Goal: Transaction & Acquisition: Download file/media

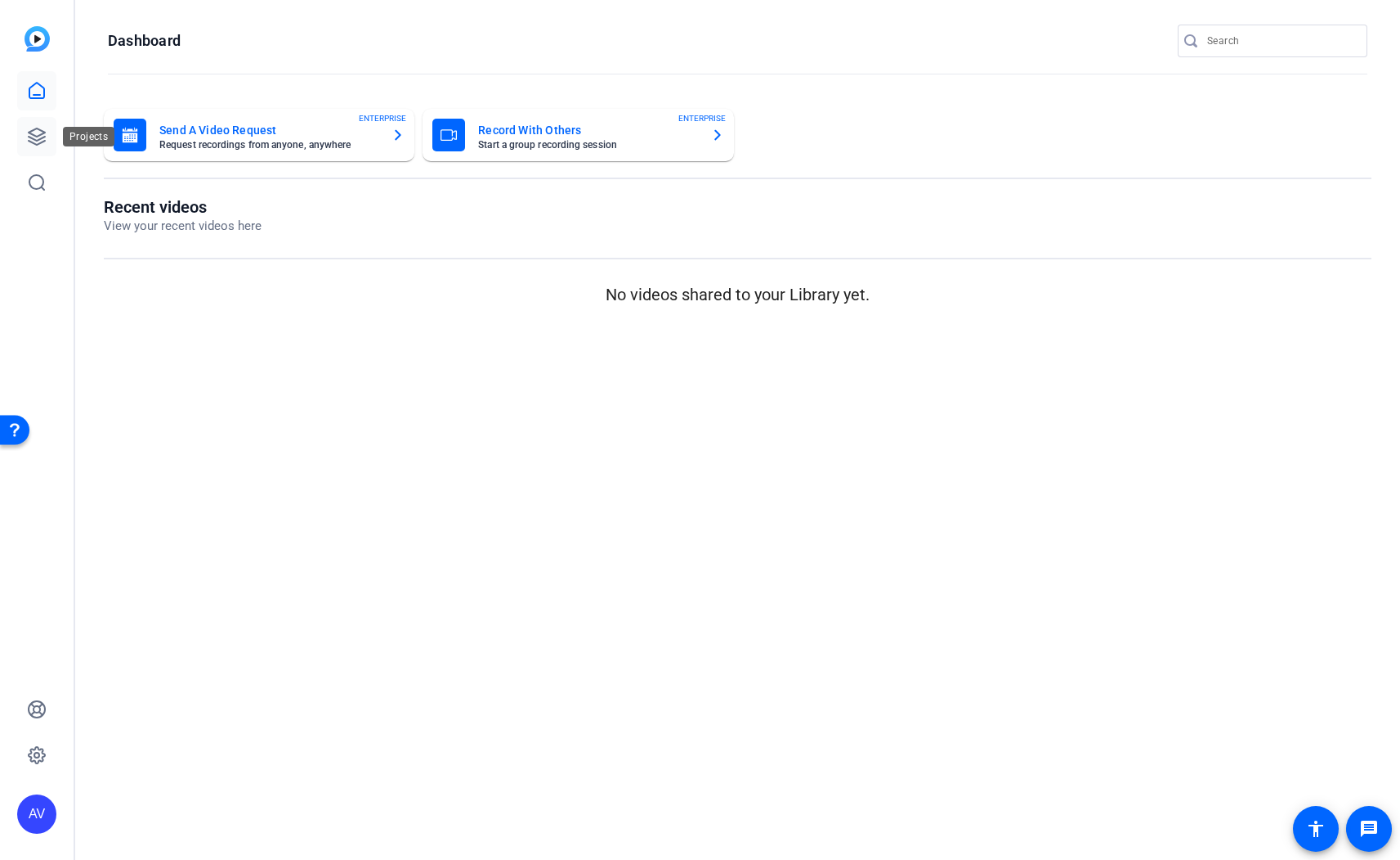
click at [44, 126] on icon at bounding box center [37, 136] width 20 height 20
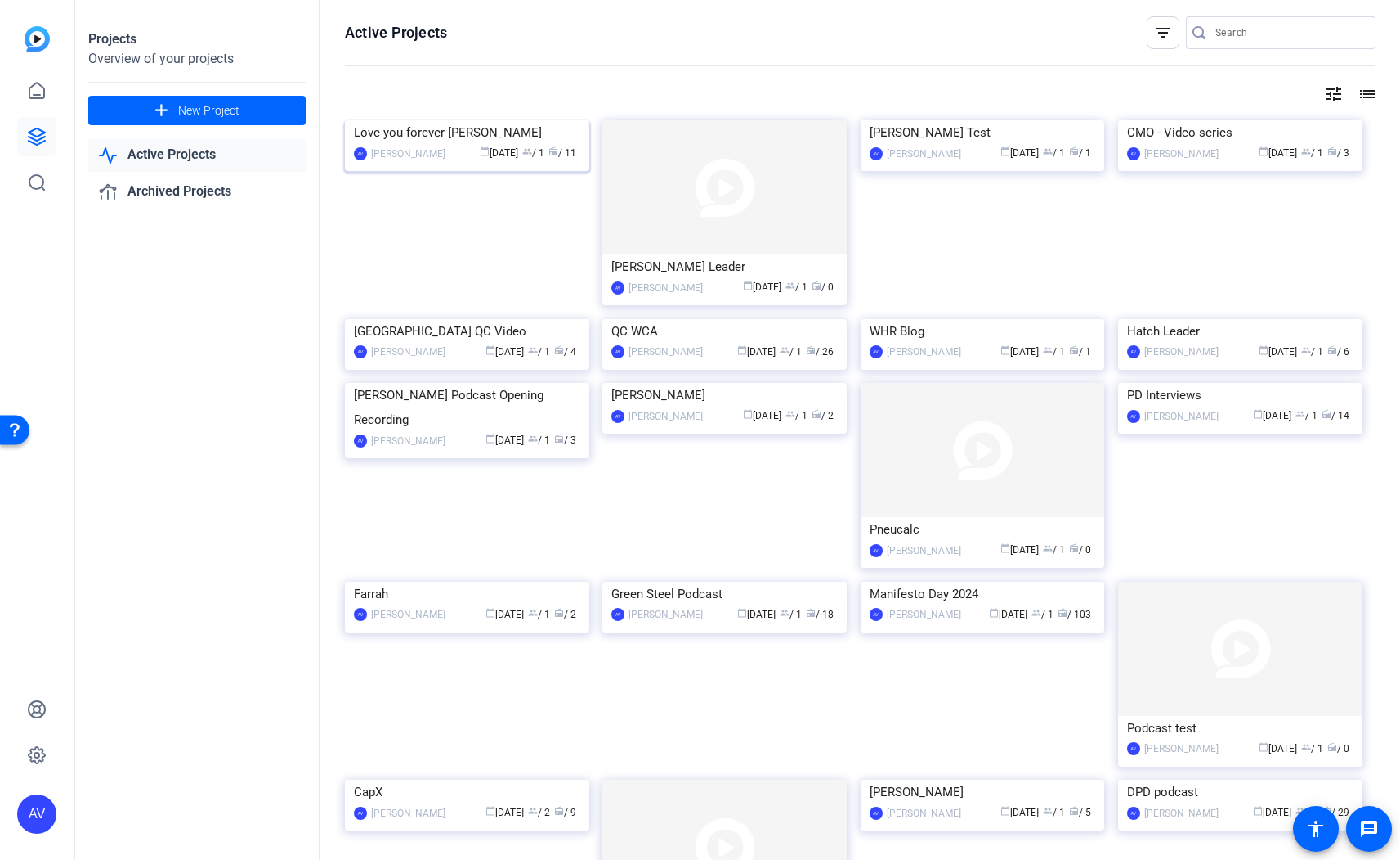
click at [466, 120] on img at bounding box center [467, 120] width 244 height 0
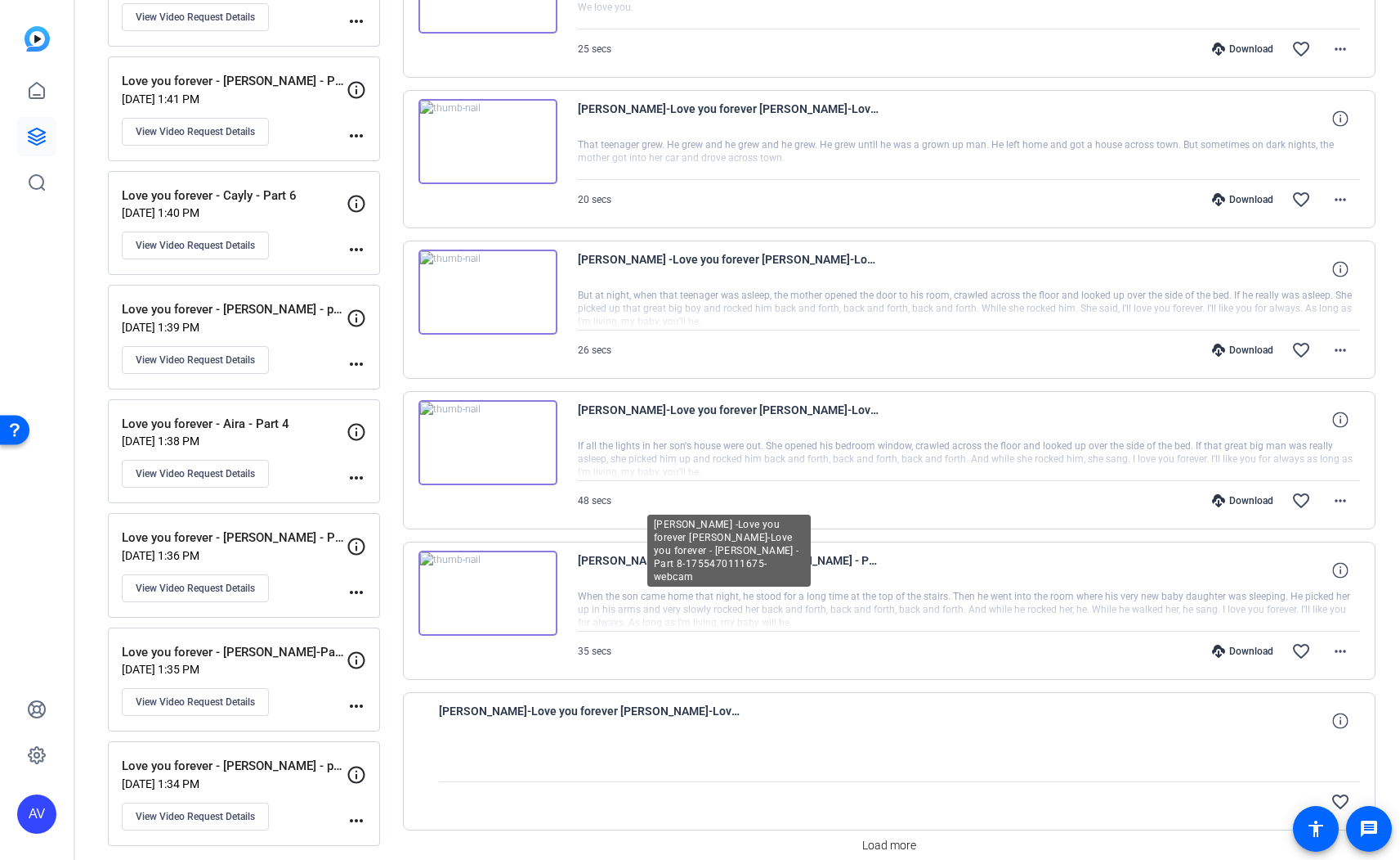
scroll to position [950, 0]
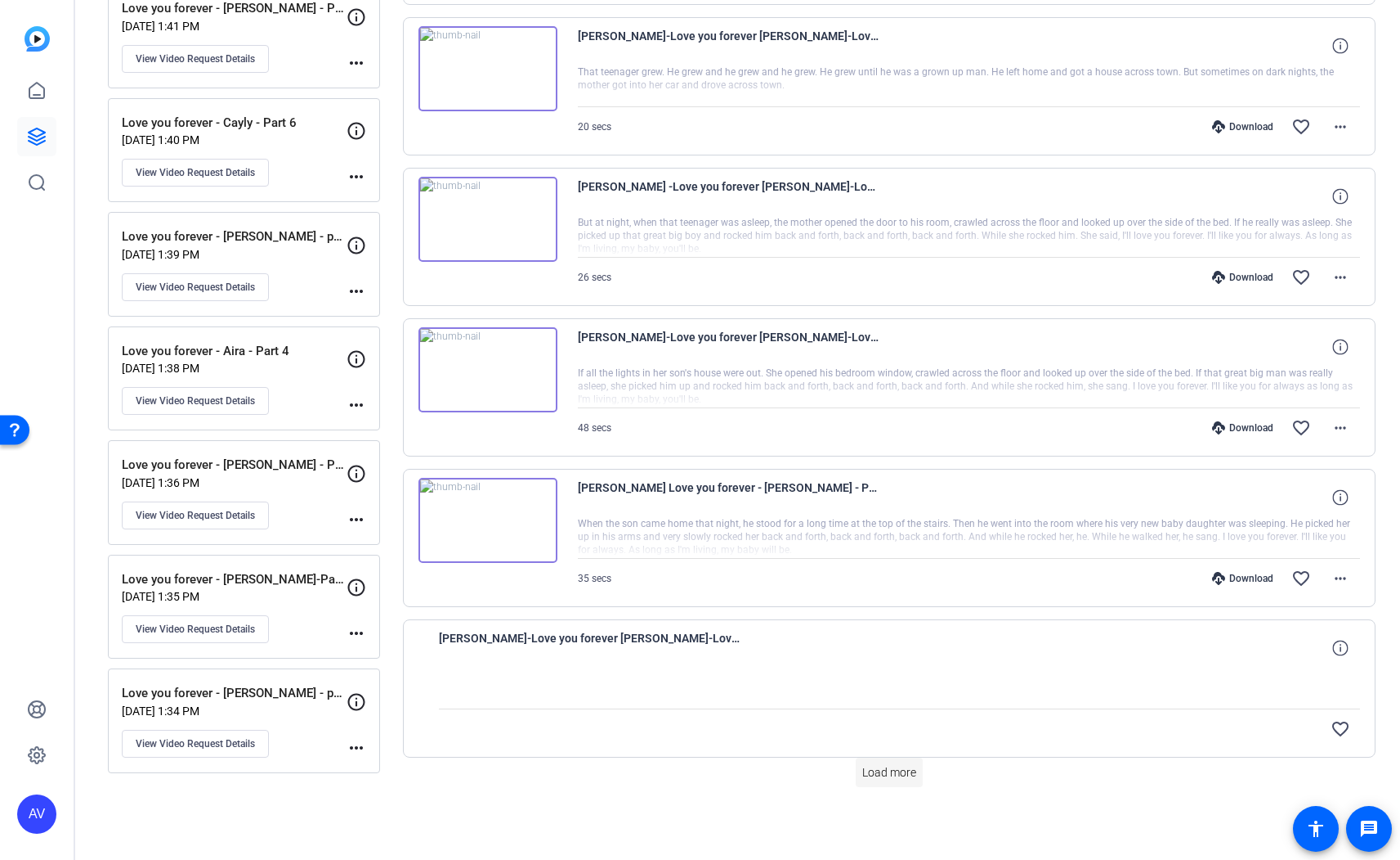
click at [862, 775] on span "Load more" at bounding box center [889, 773] width 54 height 17
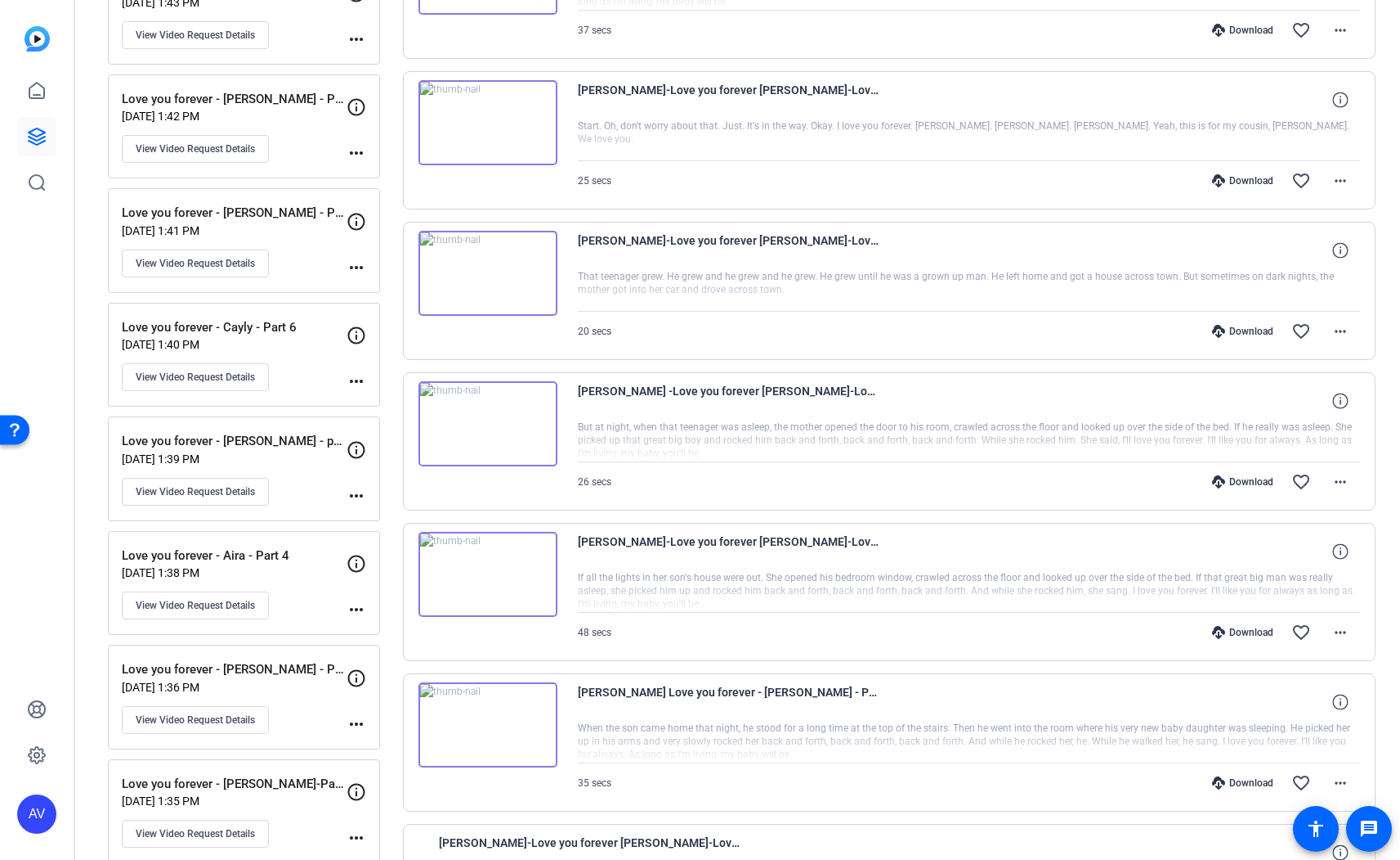
scroll to position [769, 0]
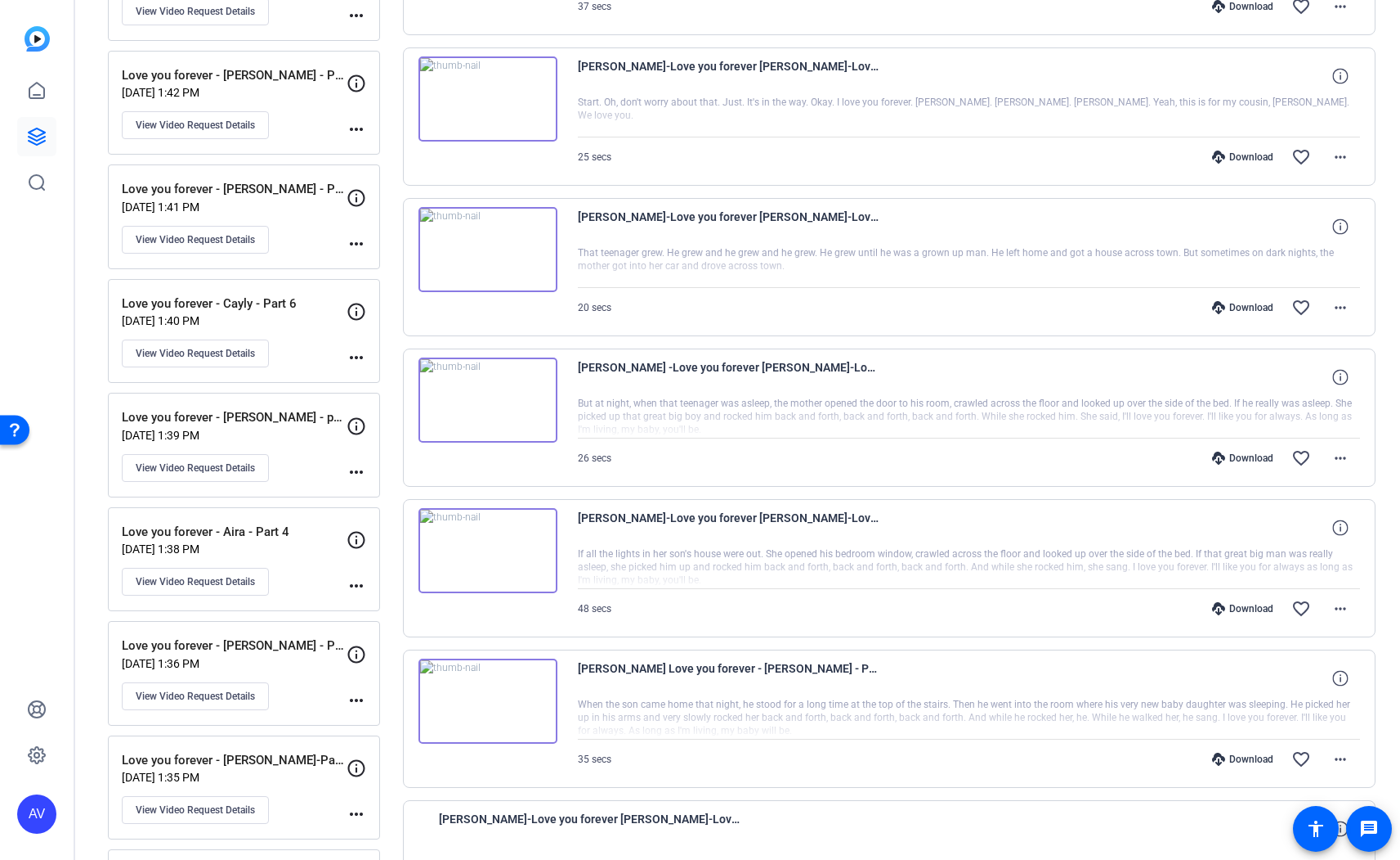
click at [215, 528] on p "Love you forever - Aira - Part 4" at bounding box center [234, 532] width 225 height 19
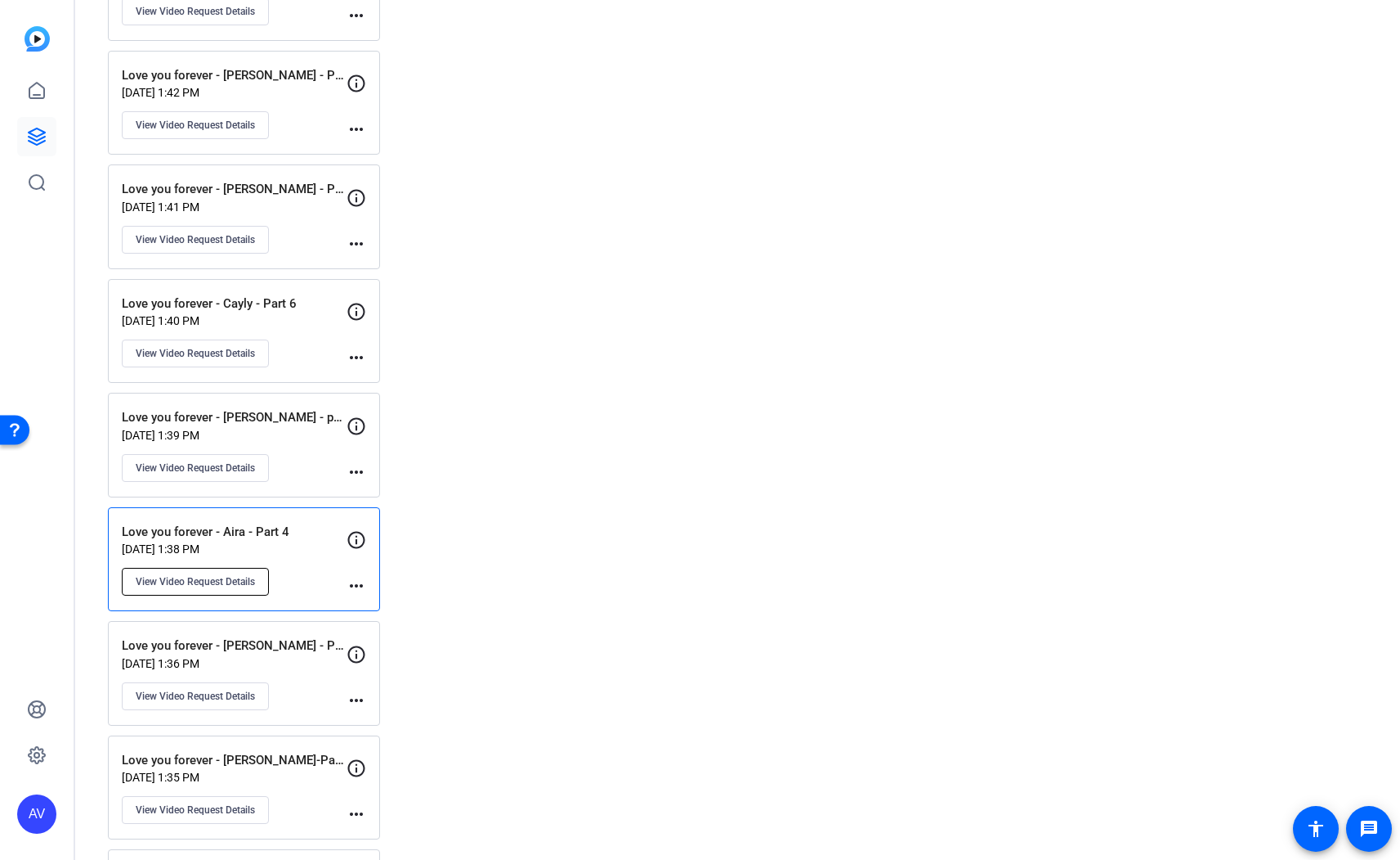
click at [222, 585] on span "View Video Request Details" at bounding box center [195, 581] width 119 height 13
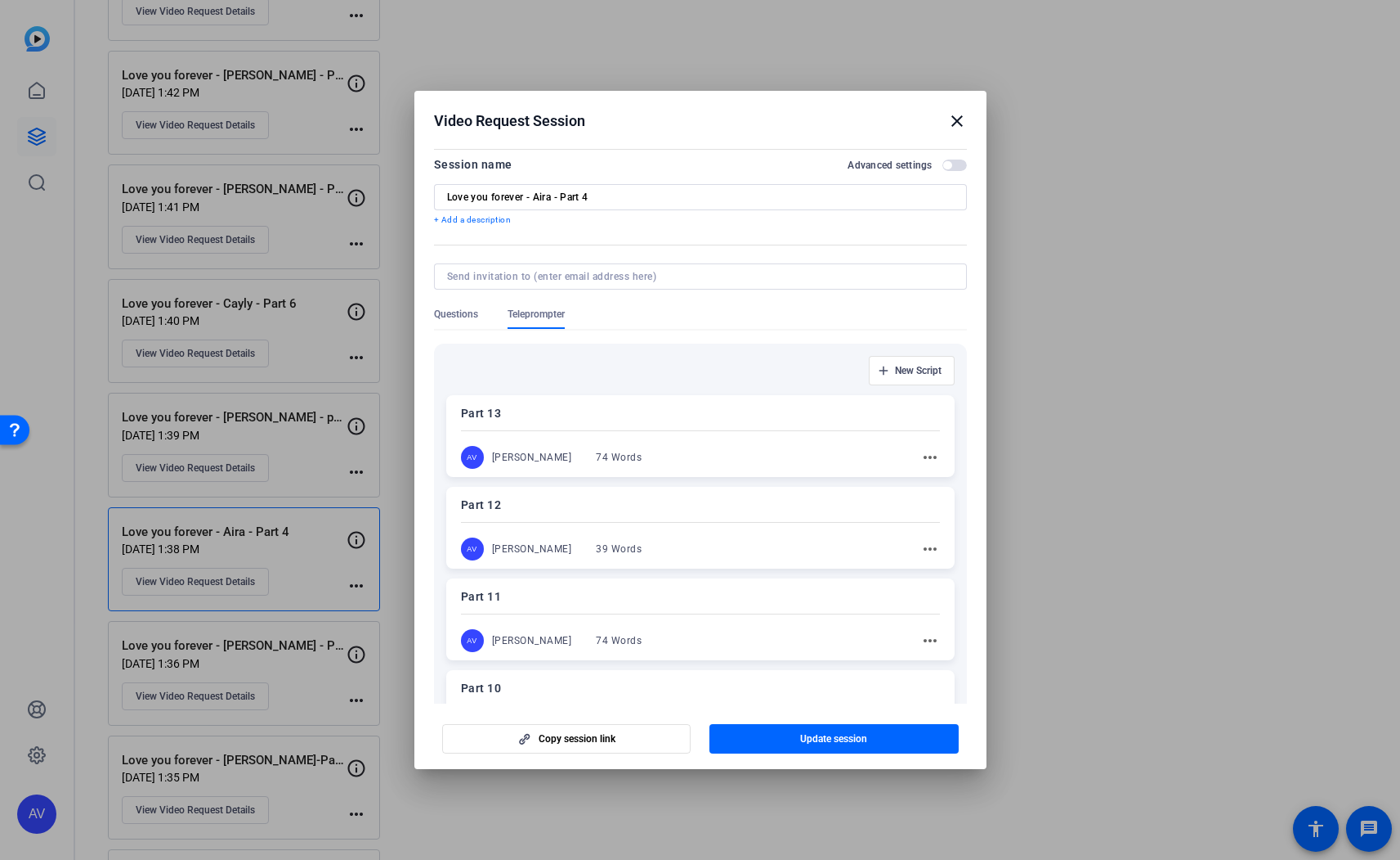
scroll to position [0, 0]
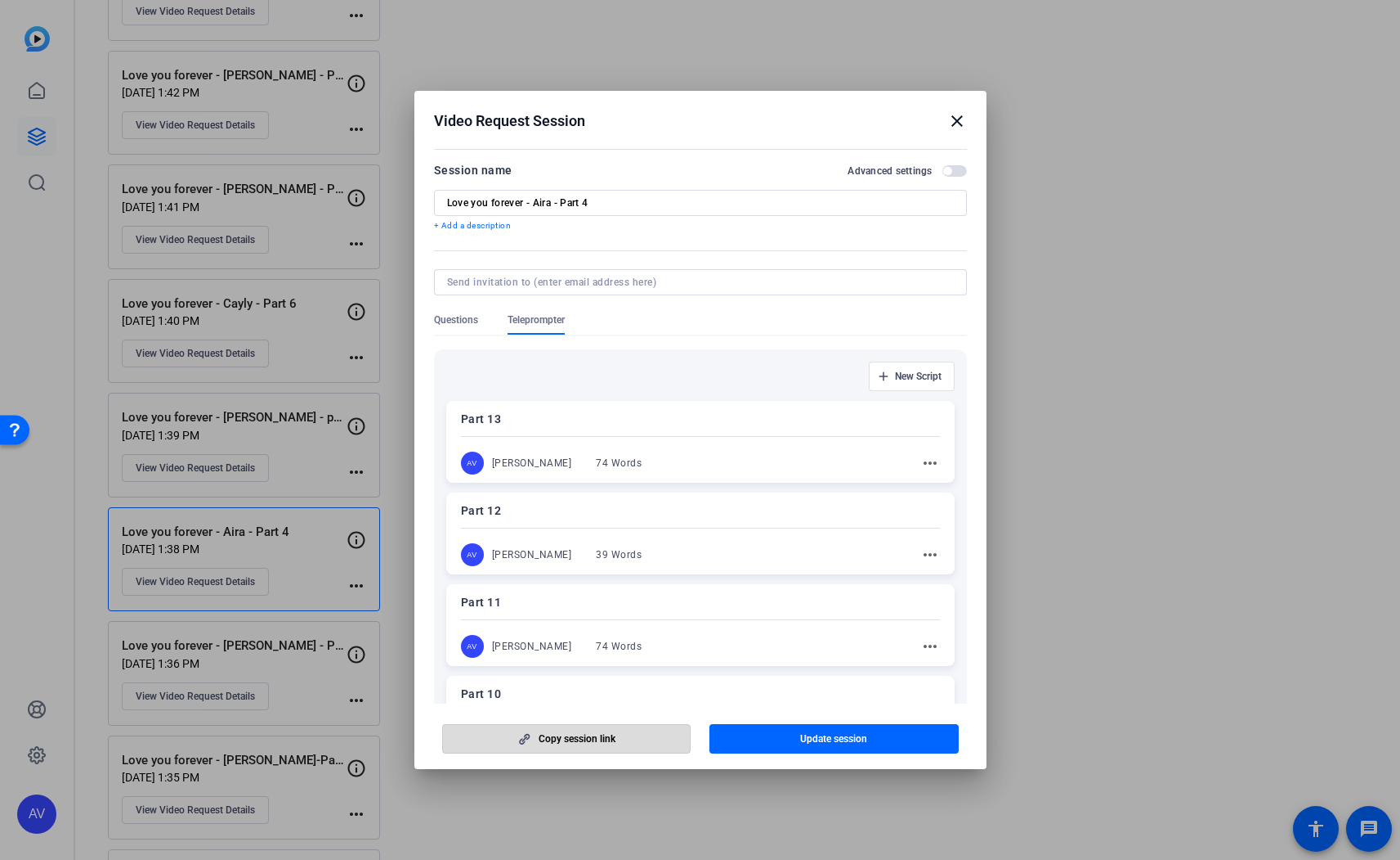
click at [571, 741] on span "Copy session link" at bounding box center [577, 738] width 77 height 13
click at [953, 122] on mat-icon "close" at bounding box center [957, 121] width 20 height 20
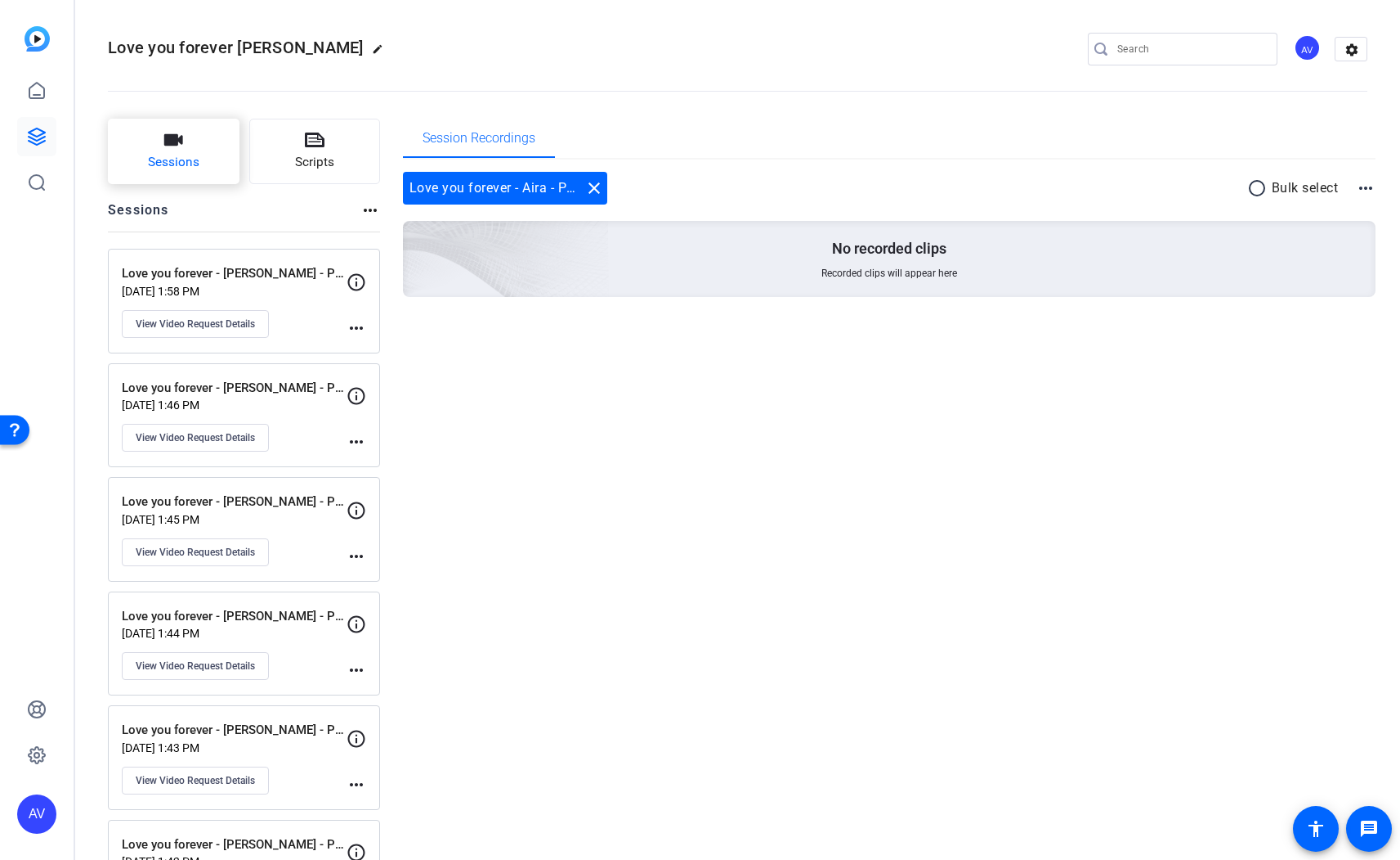
click at [189, 154] on span "Sessions" at bounding box center [173, 162] width 51 height 19
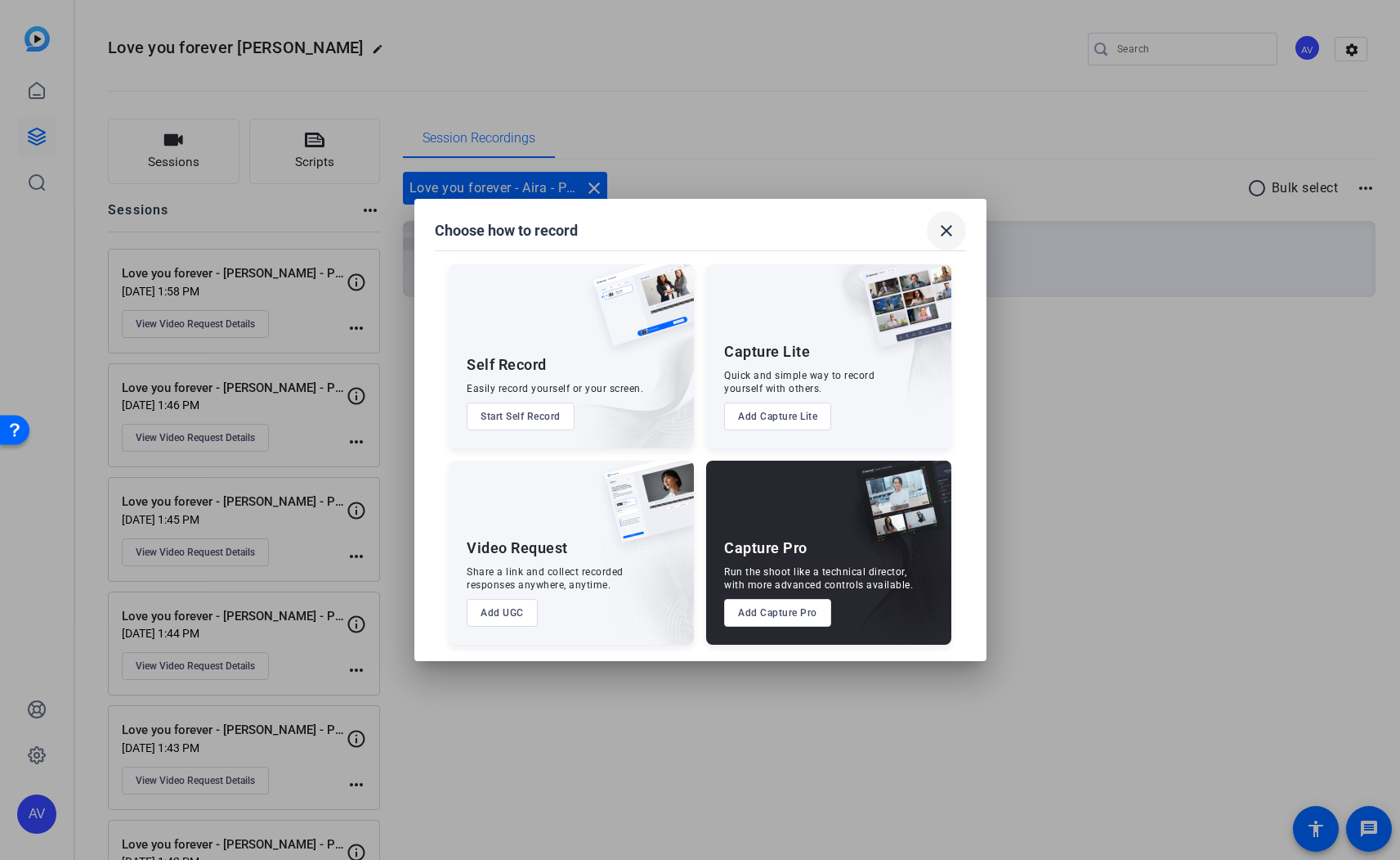
click at [946, 230] on mat-icon "close" at bounding box center [947, 230] width 20 height 20
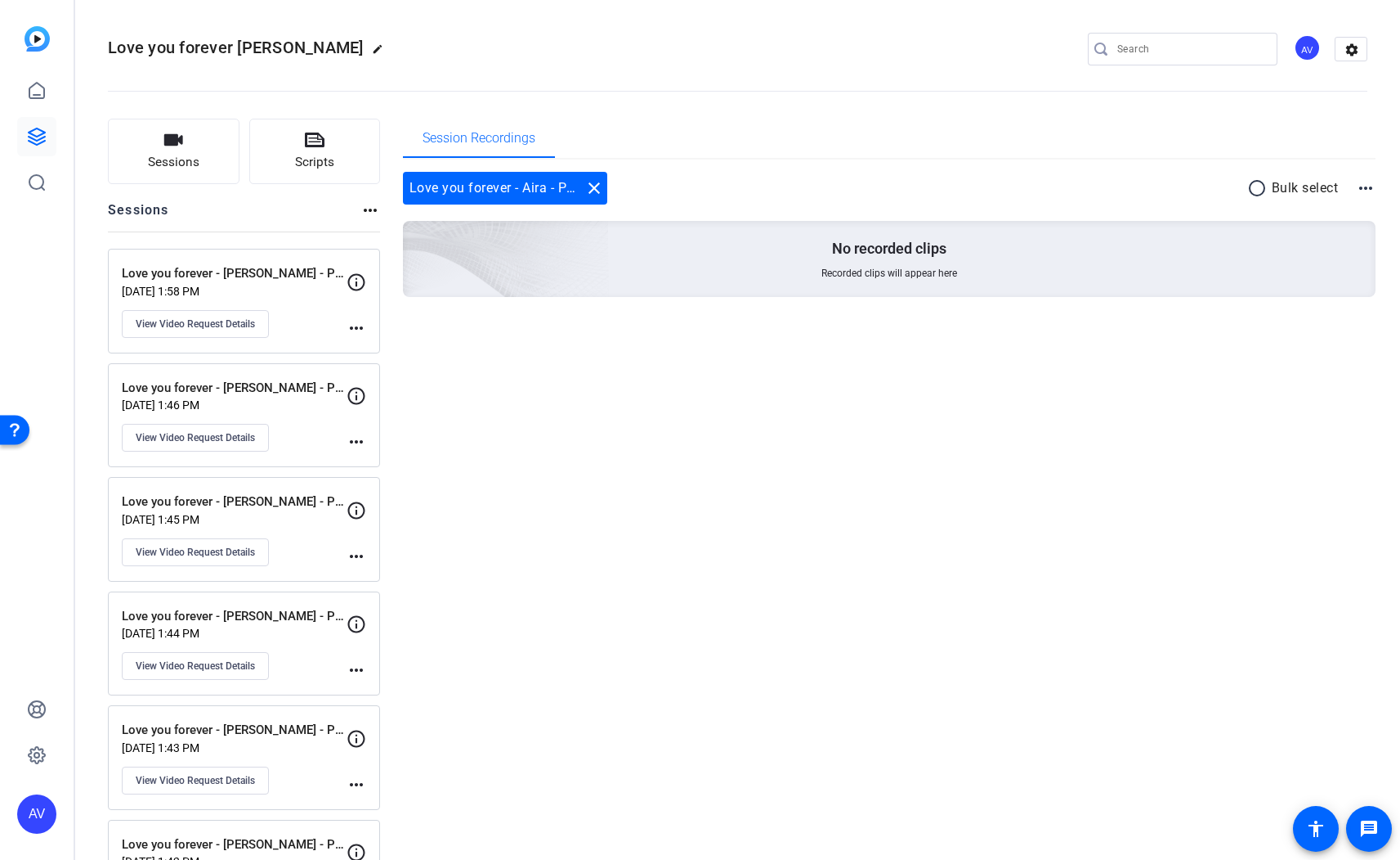
click at [278, 43] on span "Love you forever [PERSON_NAME]" at bounding box center [236, 47] width 256 height 20
click at [595, 191] on mat-icon "close" at bounding box center [595, 188] width 20 height 20
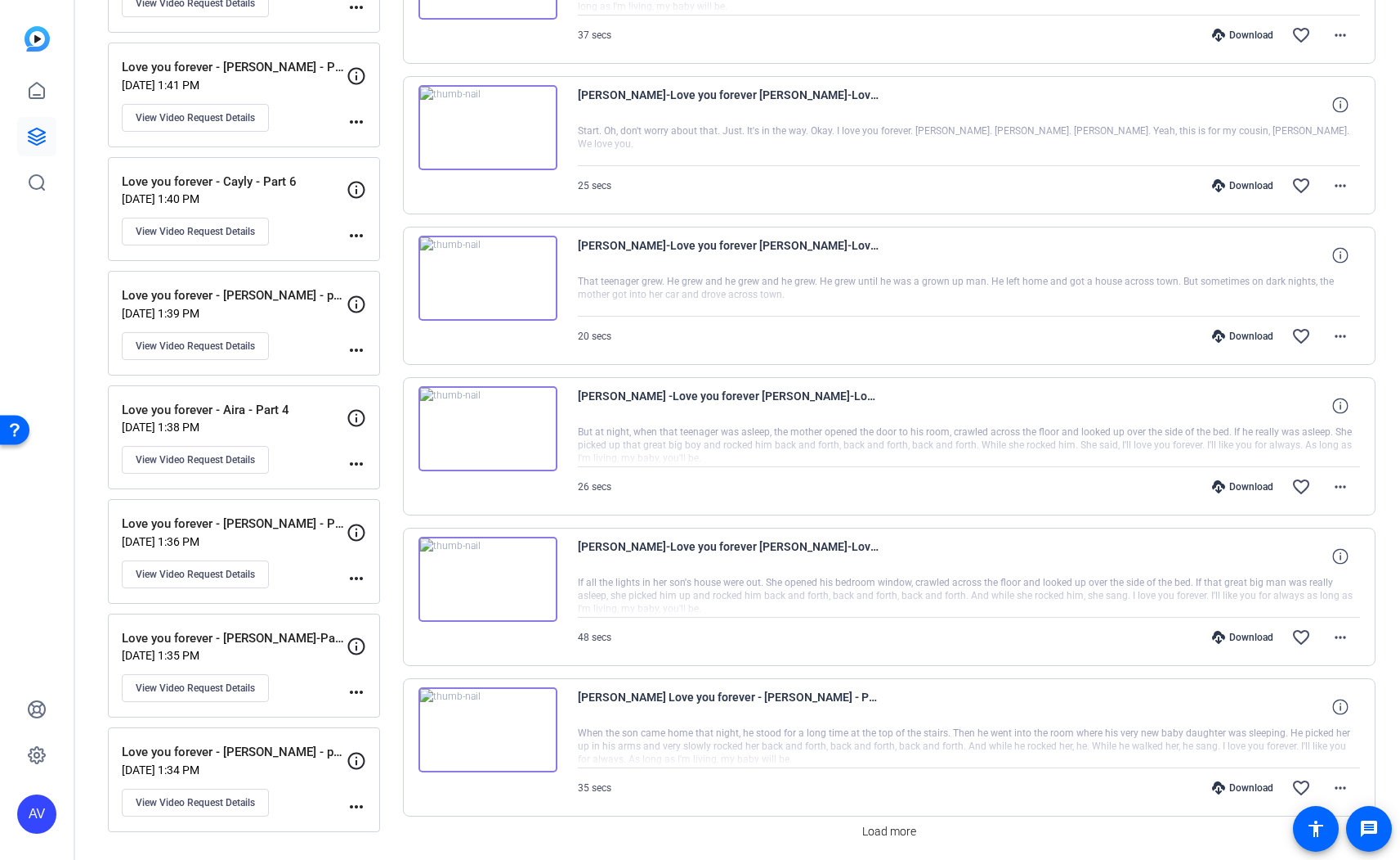
scroll to position [950, 0]
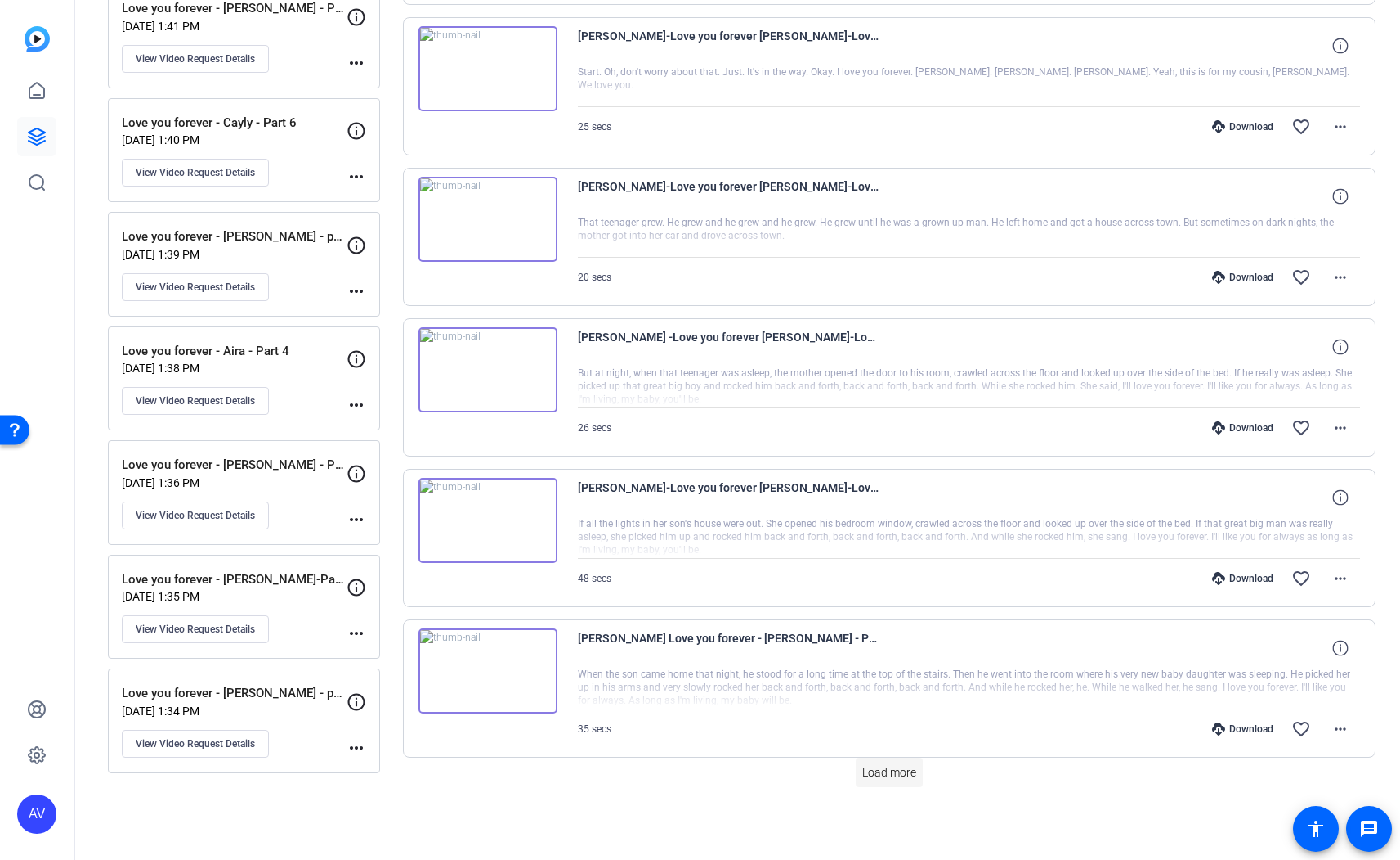
click at [887, 775] on span "Load more" at bounding box center [889, 773] width 54 height 17
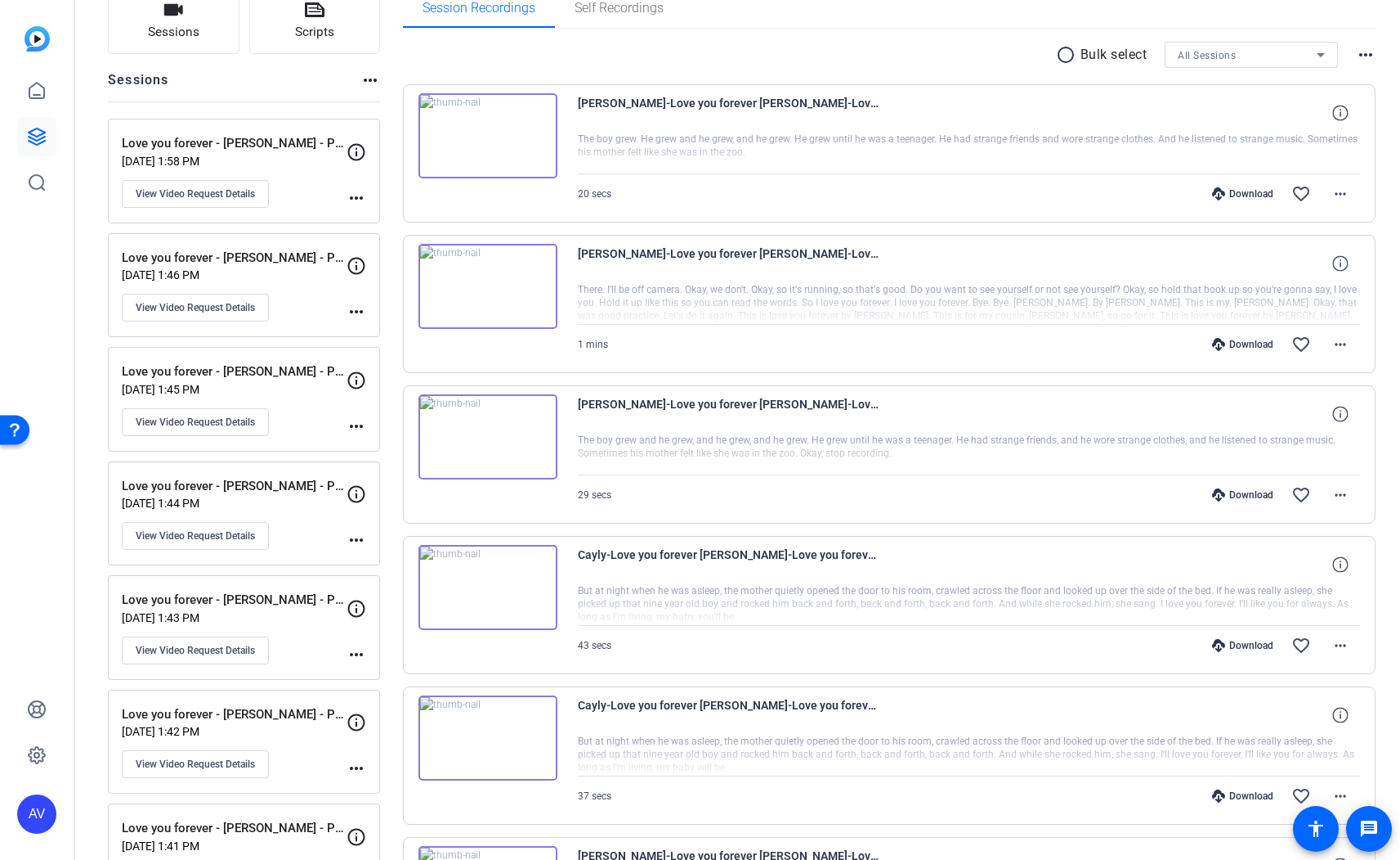
scroll to position [126, 0]
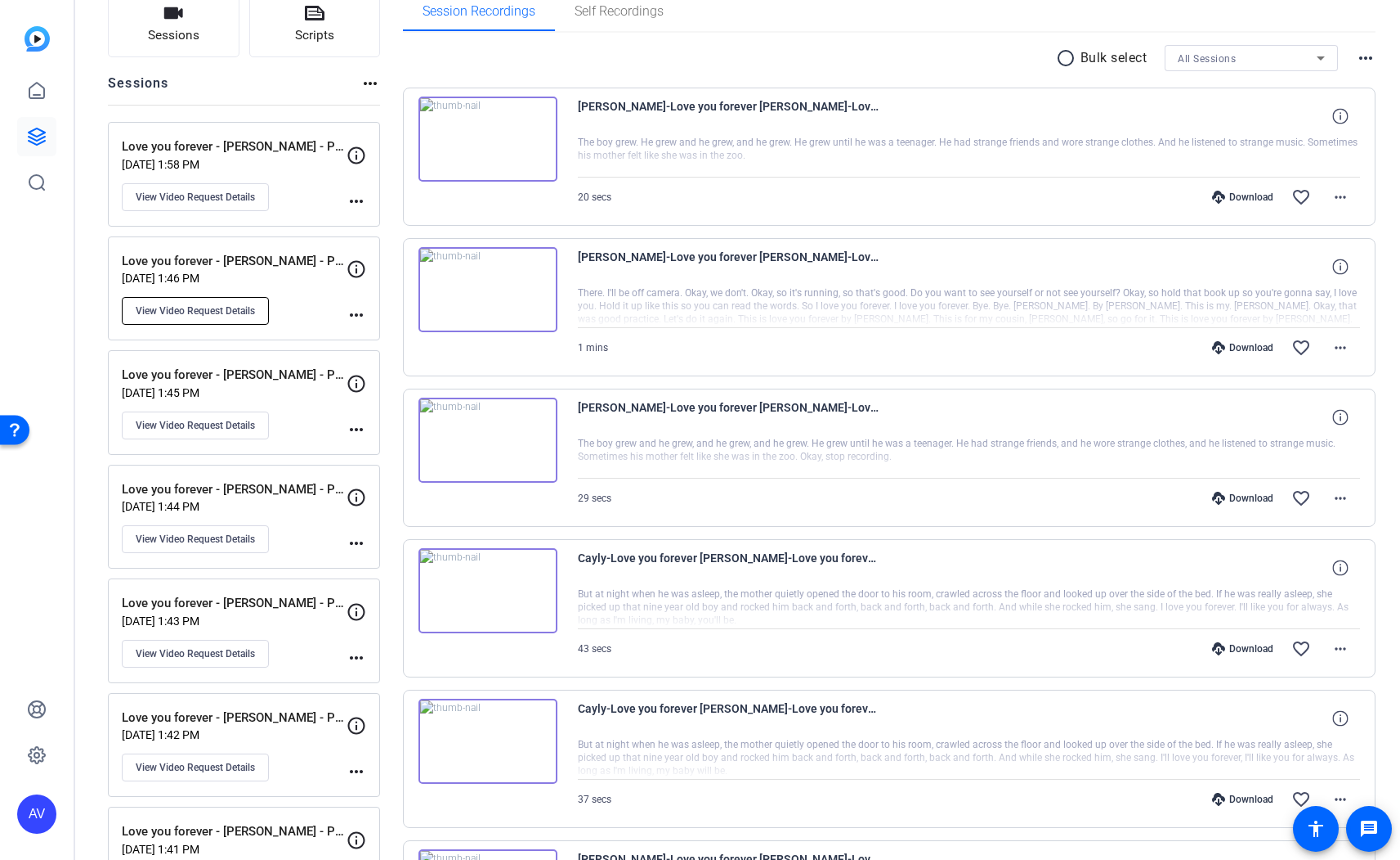
click at [227, 305] on span "View Video Request Details" at bounding box center [195, 311] width 119 height 13
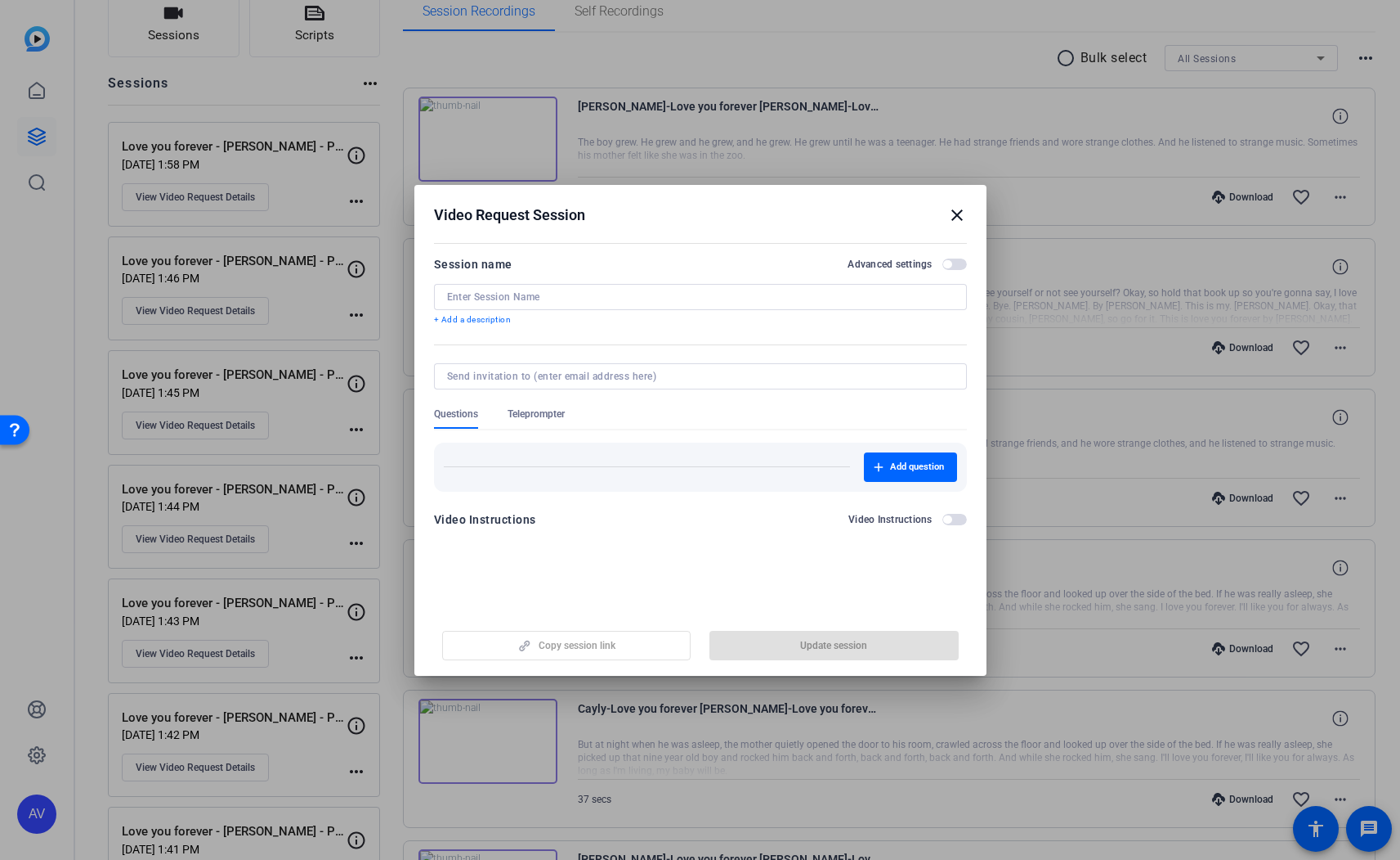
type input "Love you forever - [PERSON_NAME] - Part 12"
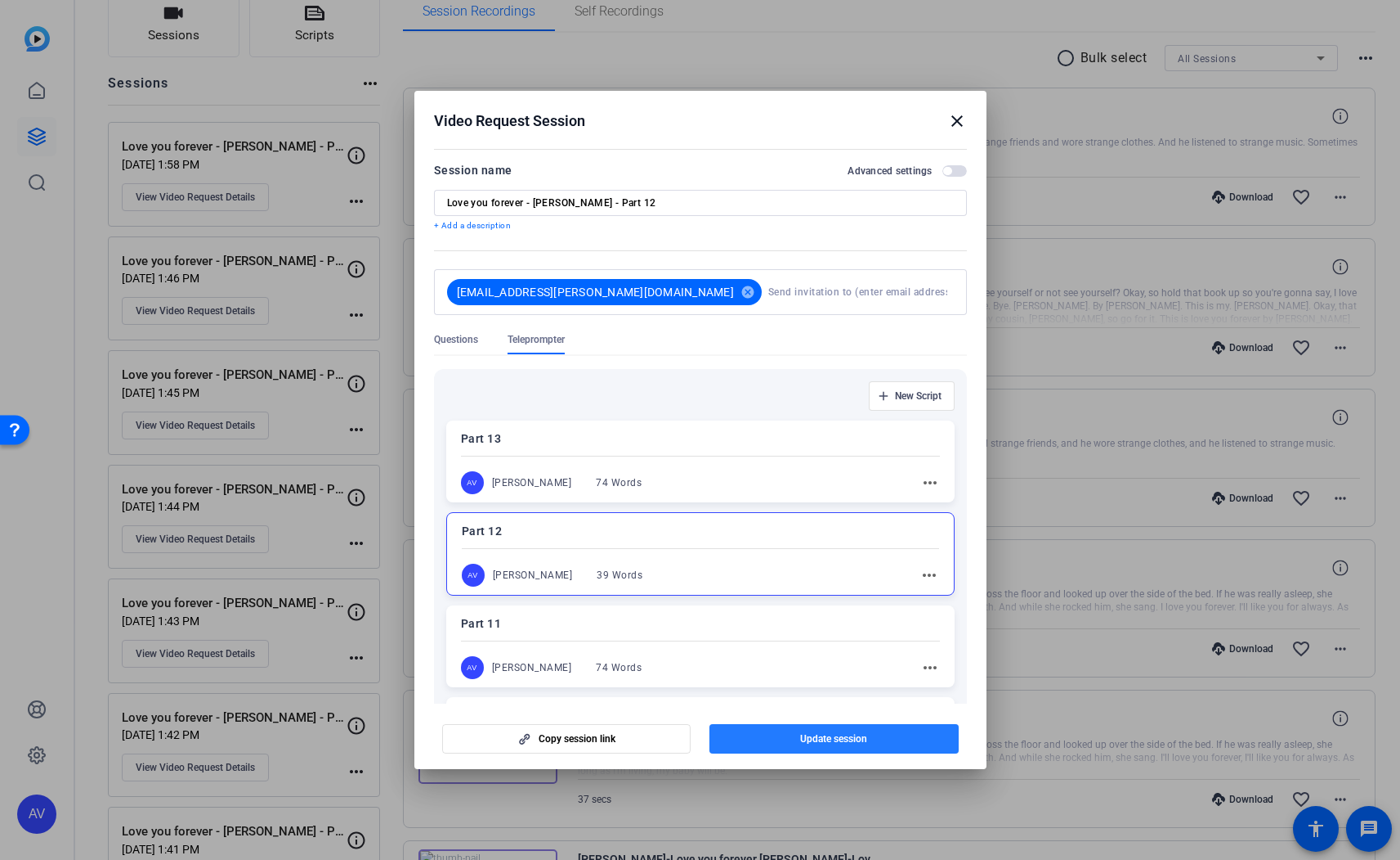
click at [849, 743] on span "Update session" at bounding box center [833, 738] width 67 height 13
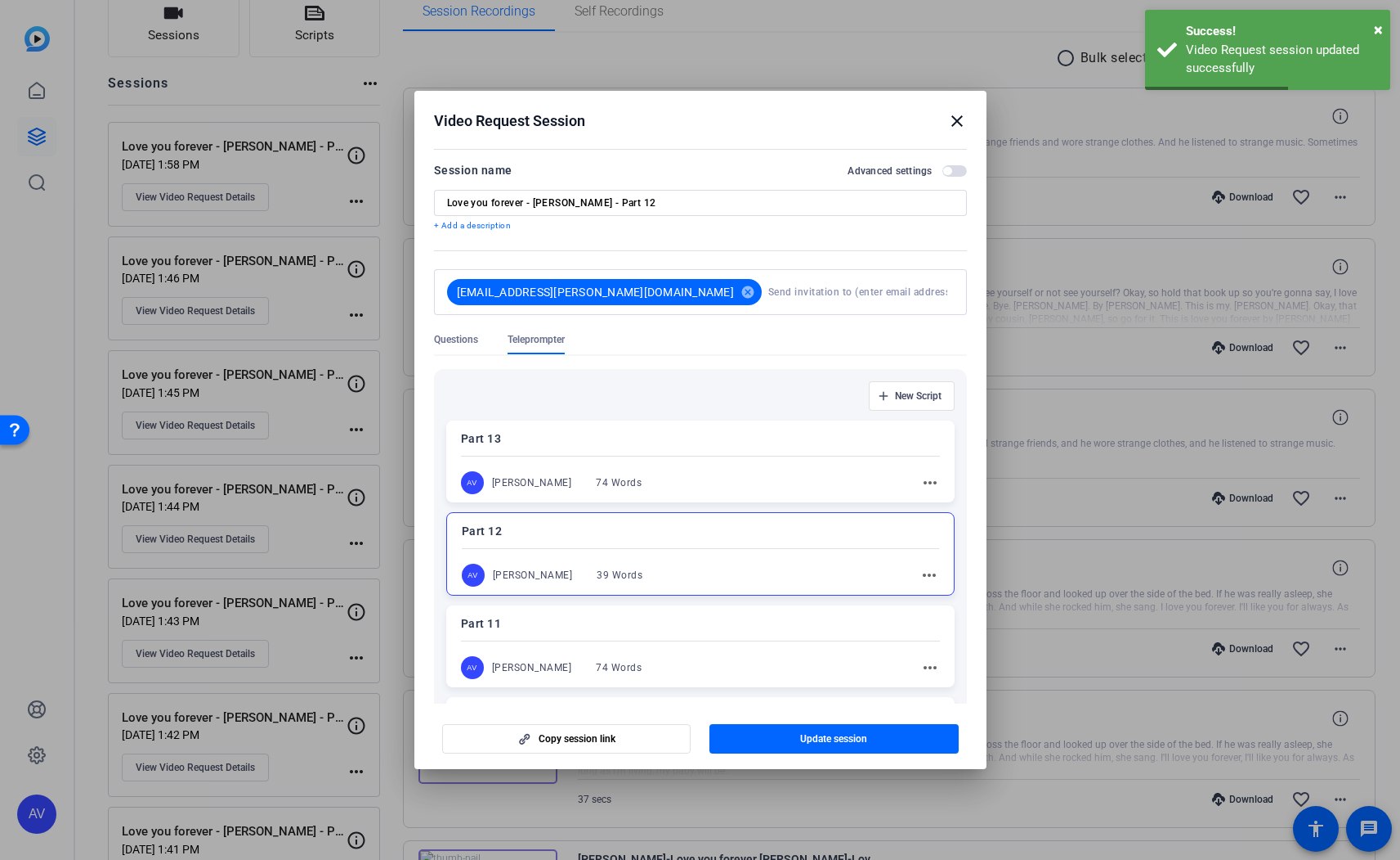
click at [957, 119] on mat-icon "close" at bounding box center [957, 121] width 20 height 20
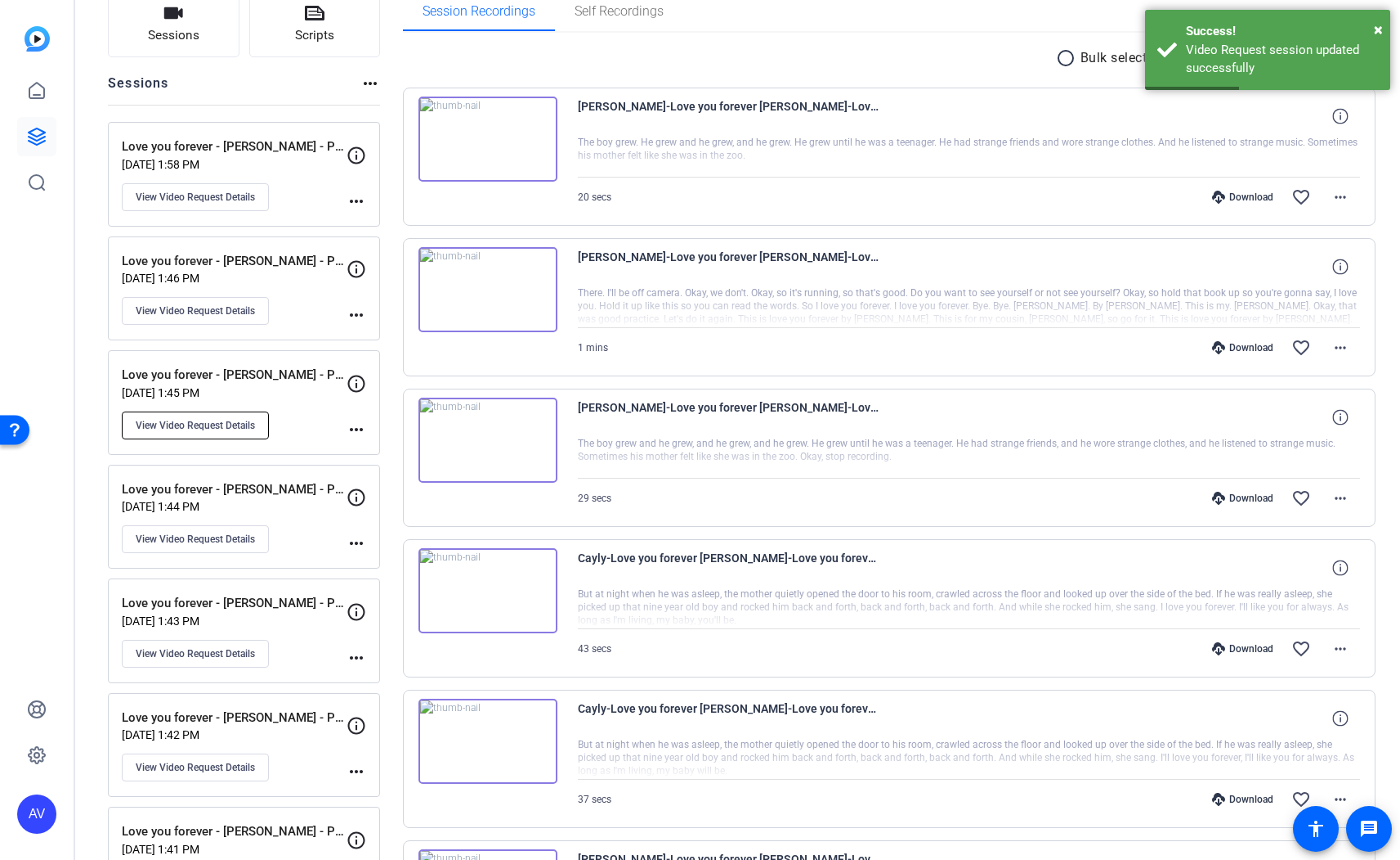
click at [211, 427] on span "View Video Request Details" at bounding box center [195, 425] width 119 height 13
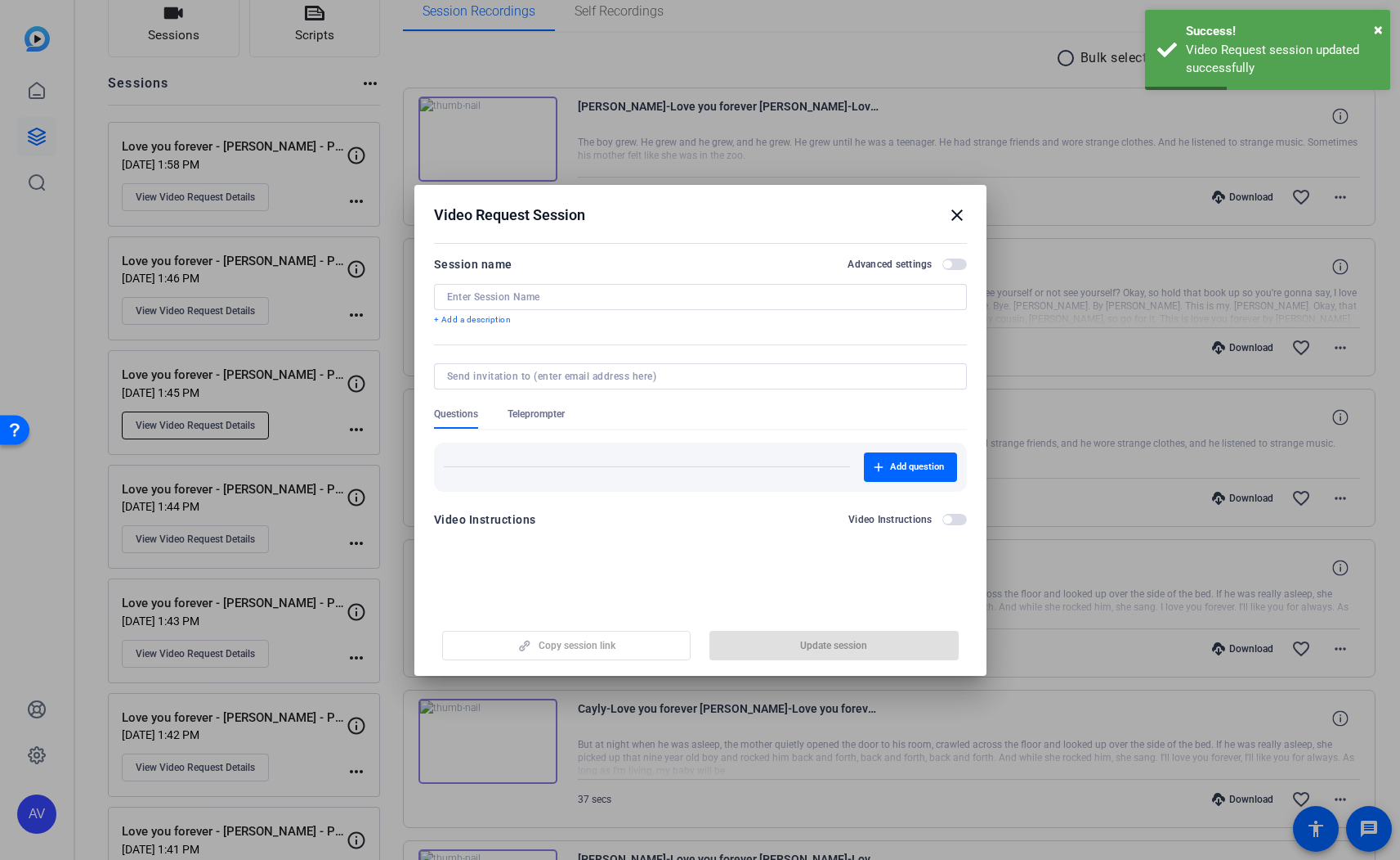
type input "Love you forever - [PERSON_NAME] - Part 11"
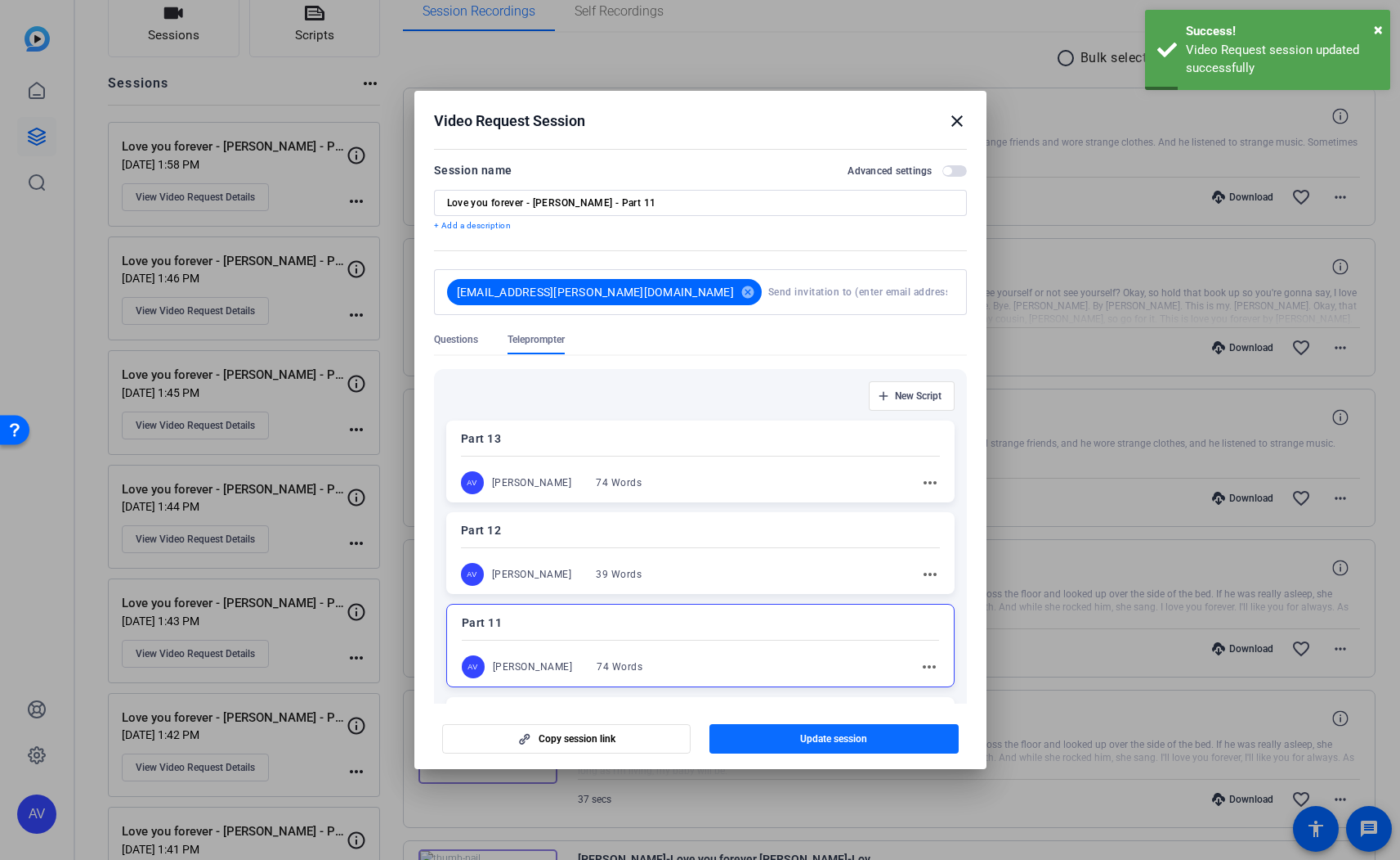
click at [812, 741] on span "Update session" at bounding box center [833, 738] width 67 height 13
click at [959, 120] on mat-icon "close" at bounding box center [957, 121] width 20 height 20
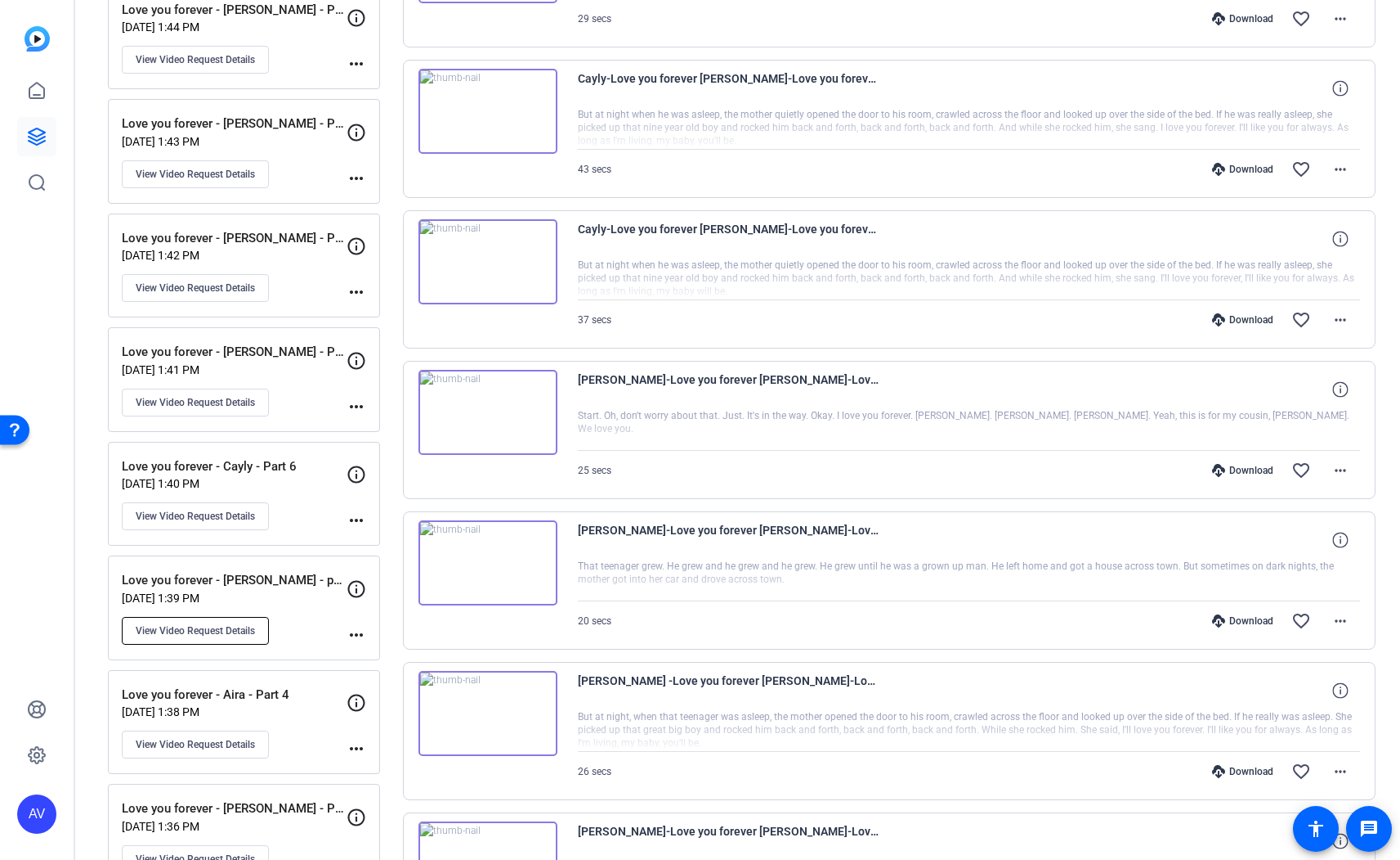
scroll to position [625, 0]
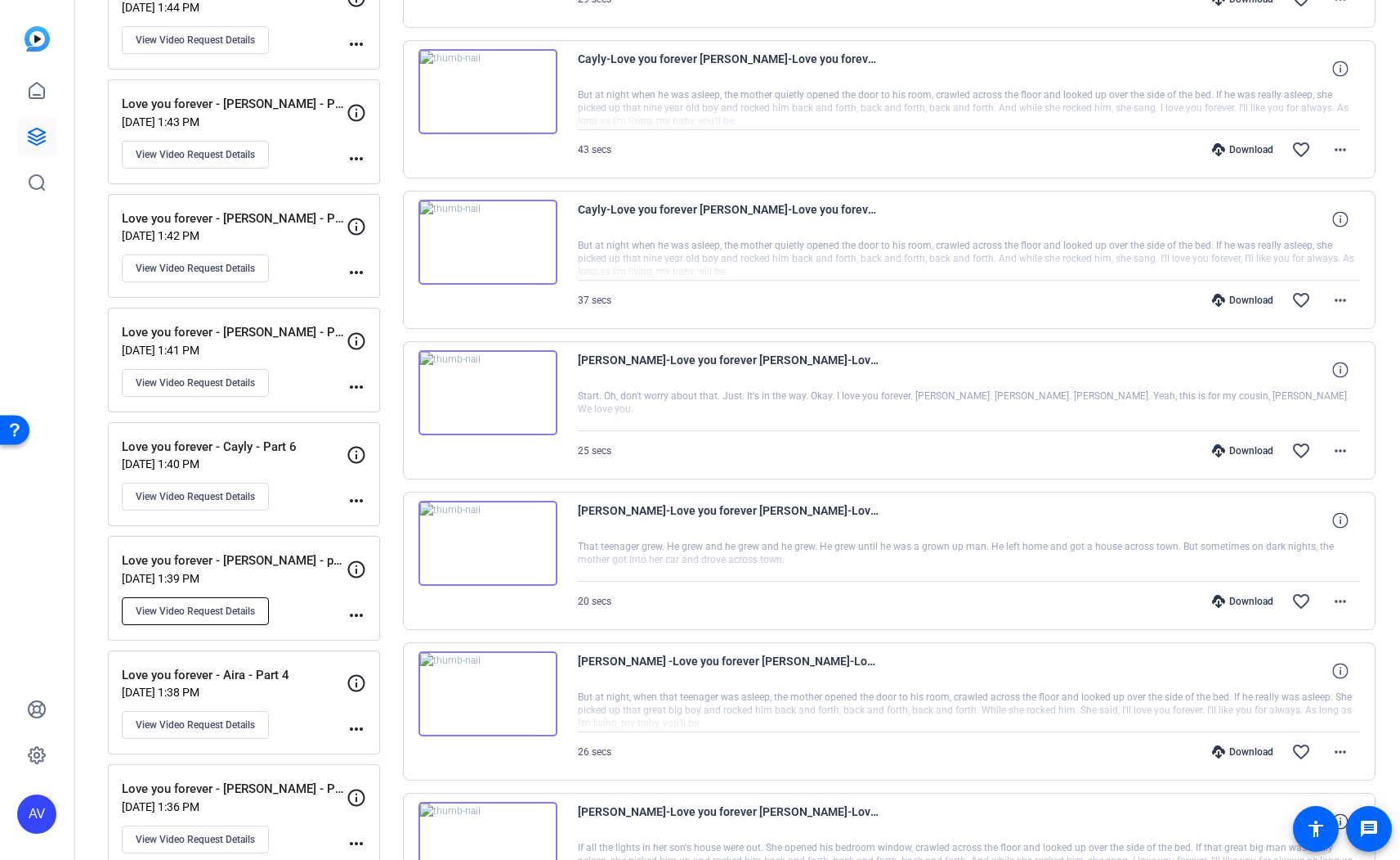
click at [241, 614] on span "View Video Request Details" at bounding box center [195, 611] width 119 height 13
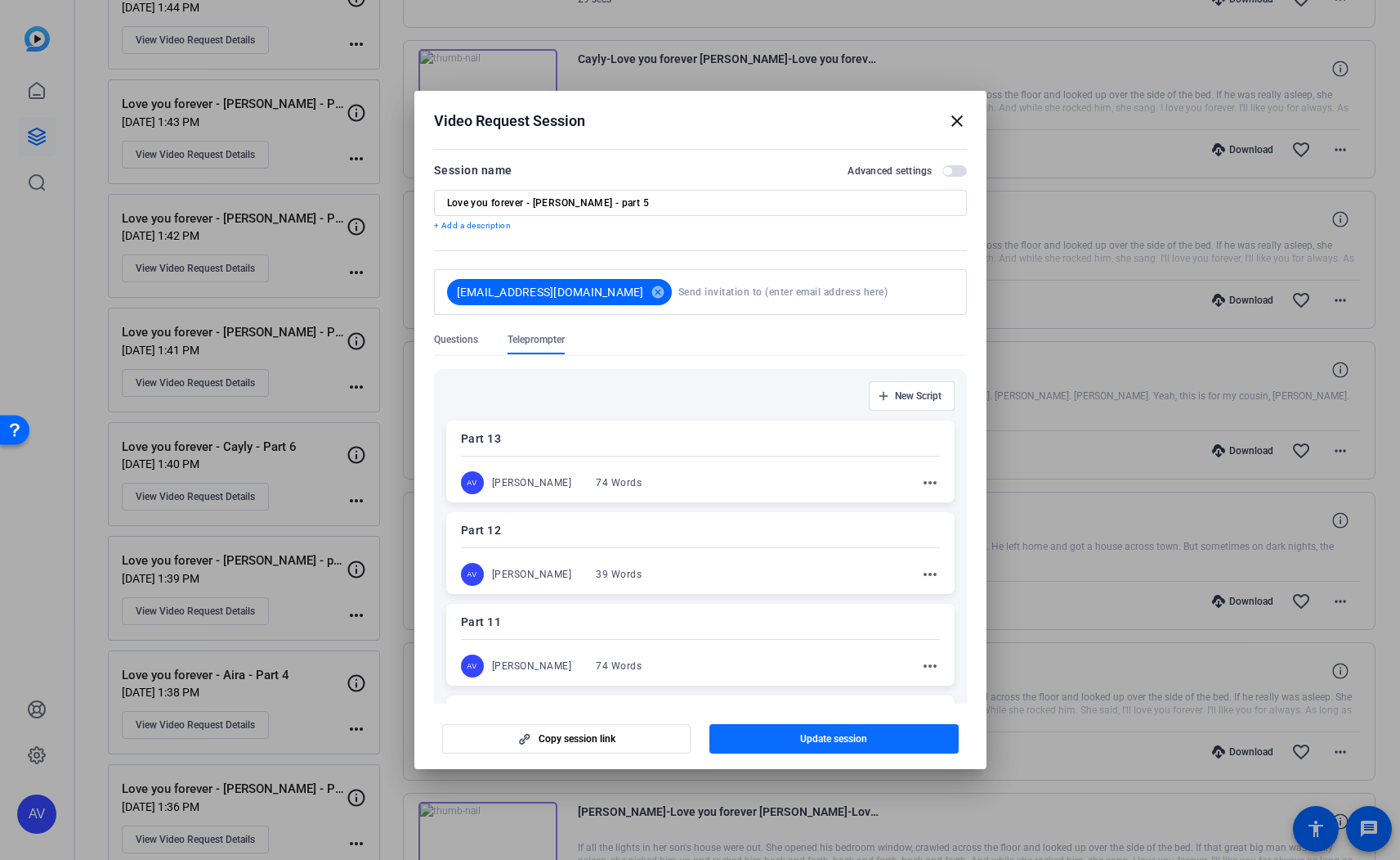
click at [860, 740] on span "Update session" at bounding box center [833, 738] width 67 height 13
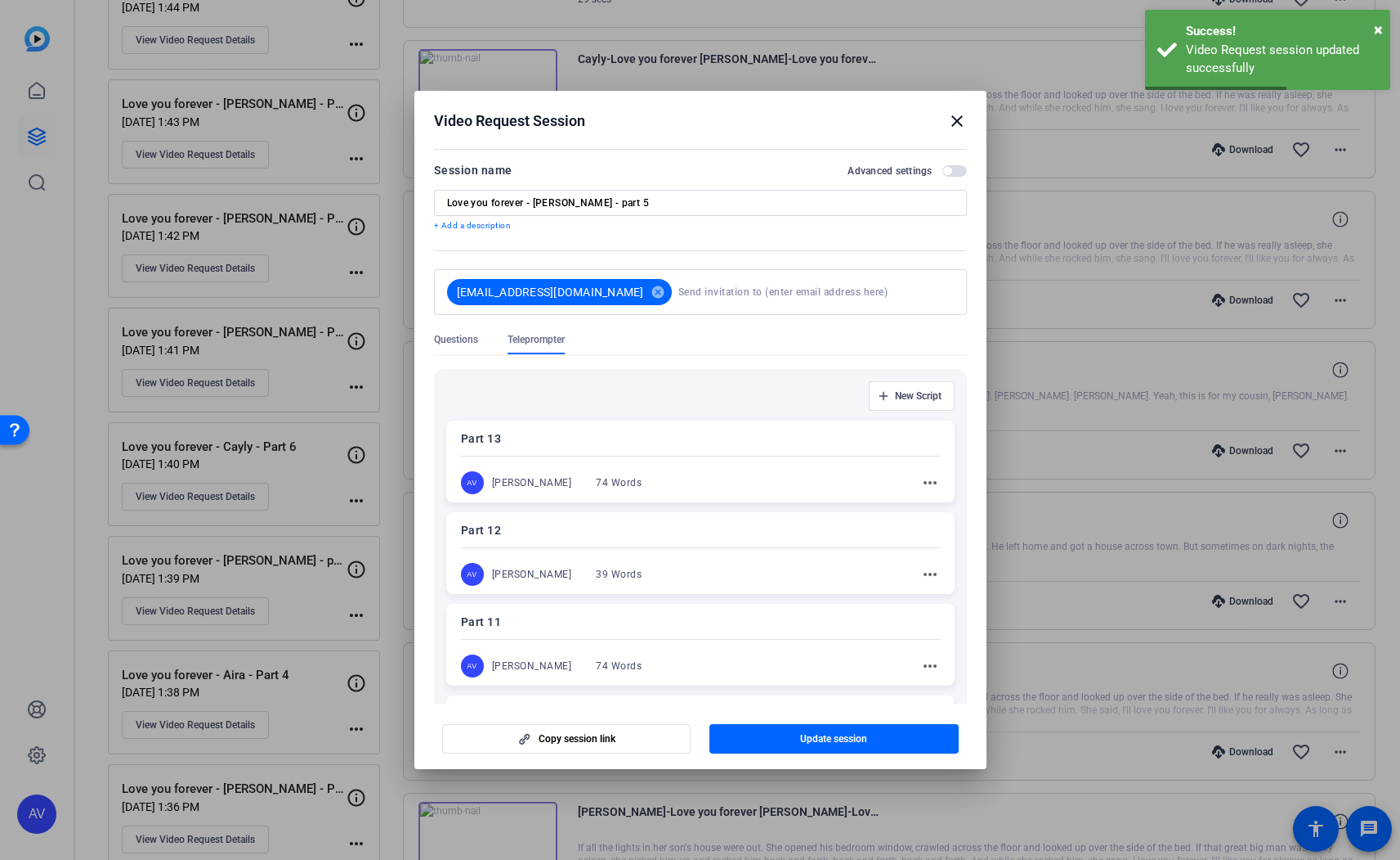
drag, startPoint x: 962, startPoint y: 119, endPoint x: 913, endPoint y: 177, distance: 75.9
click at [962, 119] on mat-icon "close" at bounding box center [957, 121] width 20 height 20
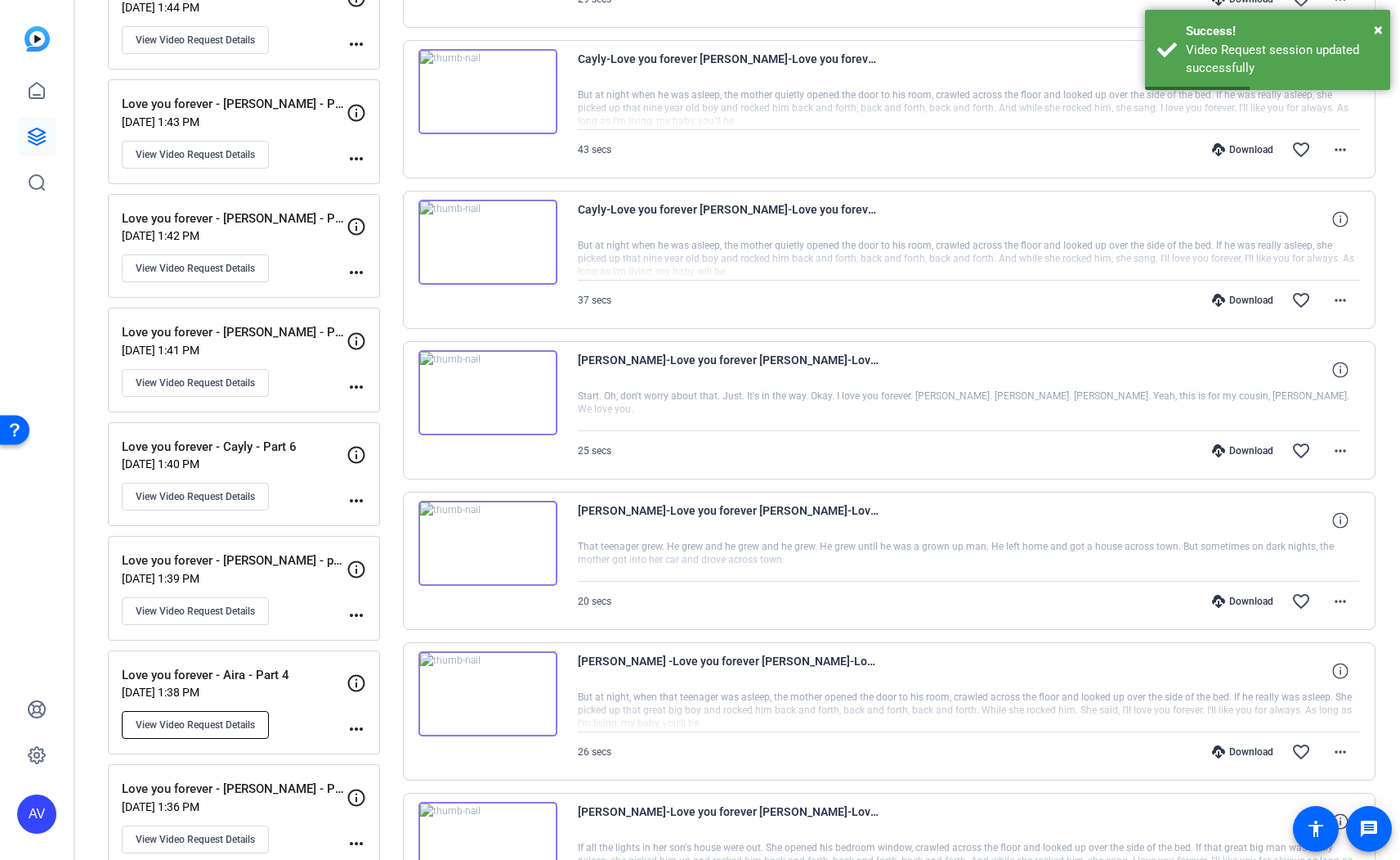
click at [229, 720] on span "View Video Request Details" at bounding box center [195, 724] width 119 height 13
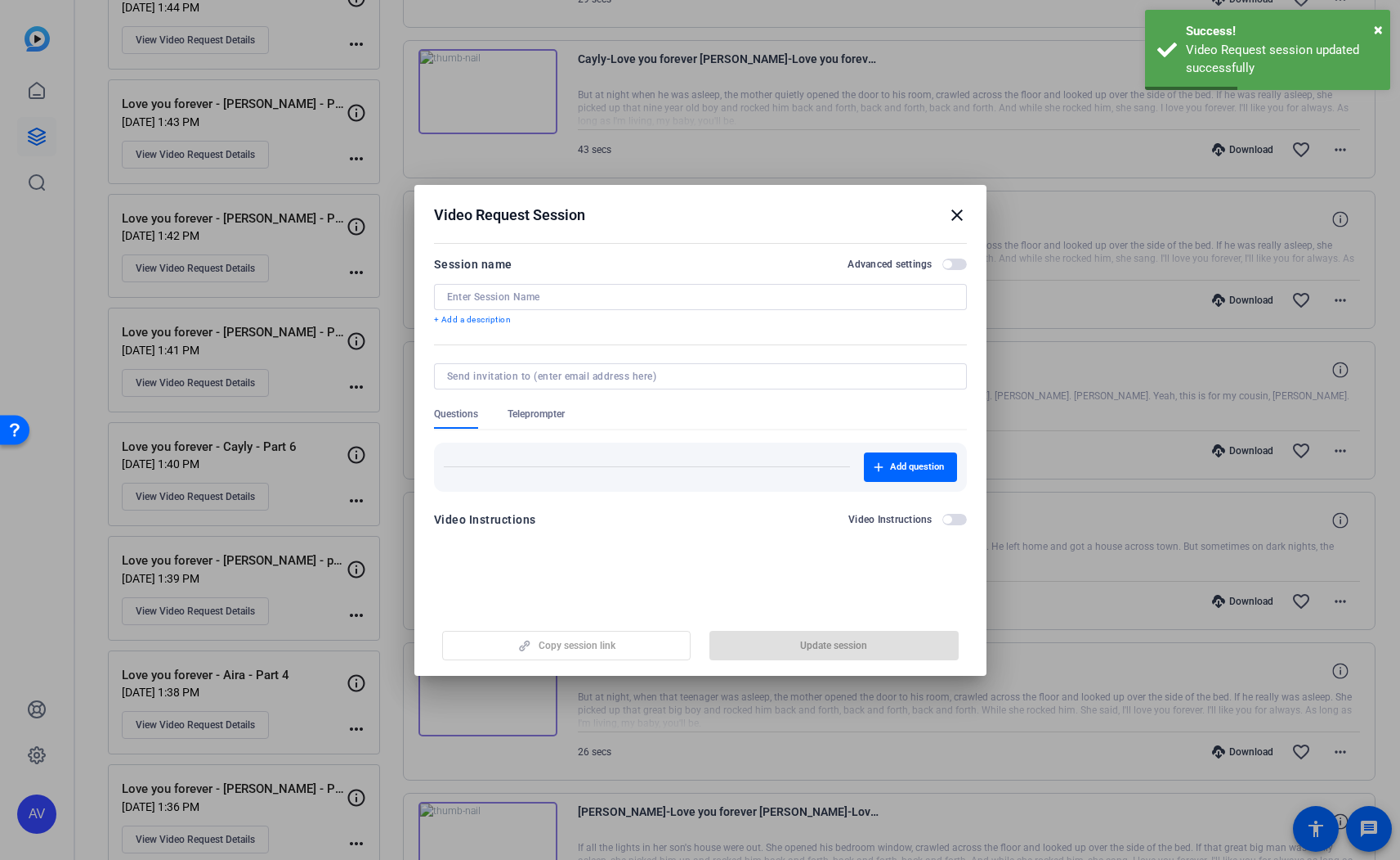
type input "Love you forever - Aira - Part 4"
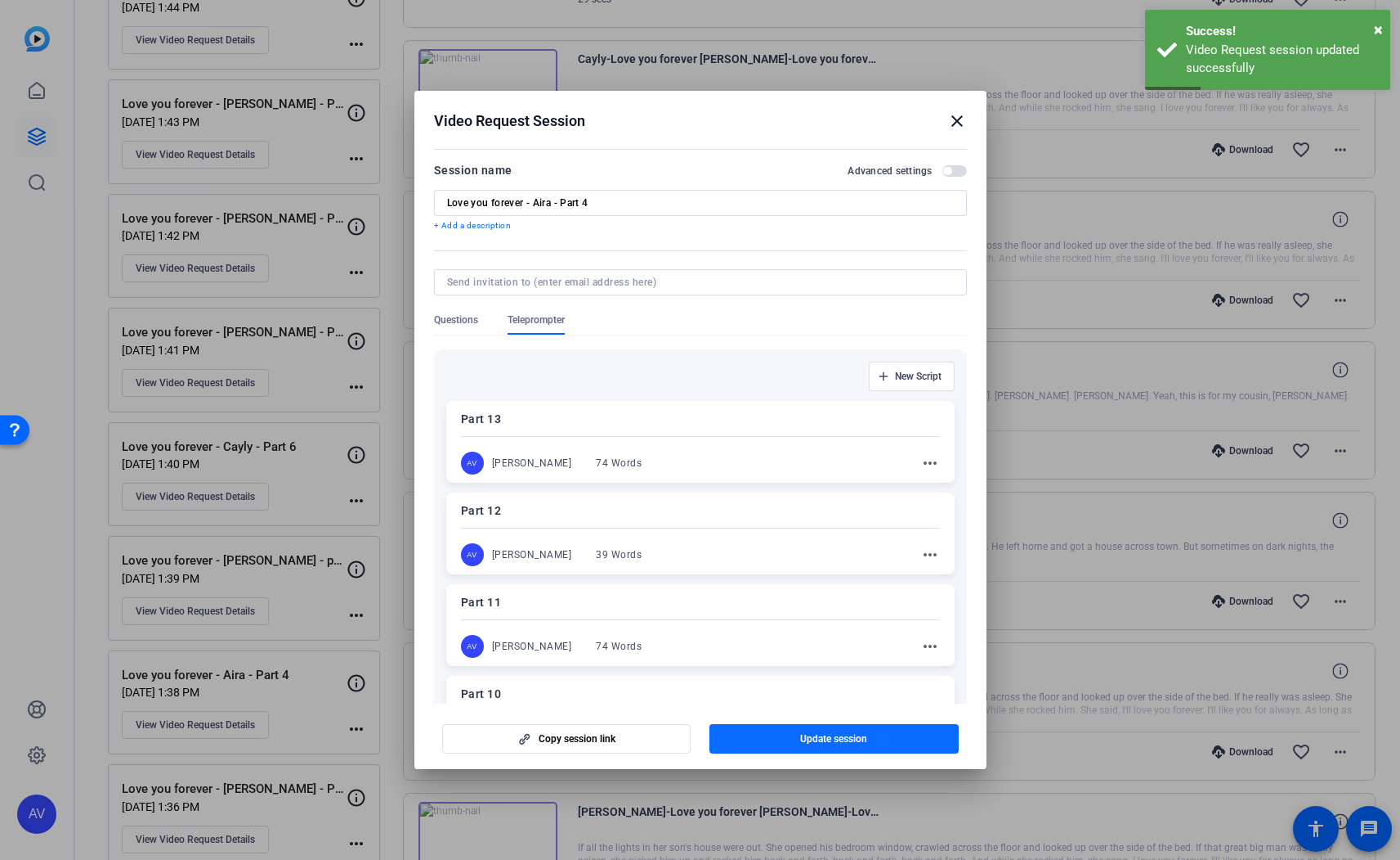
click at [802, 740] on span "Update session" at bounding box center [833, 738] width 67 height 13
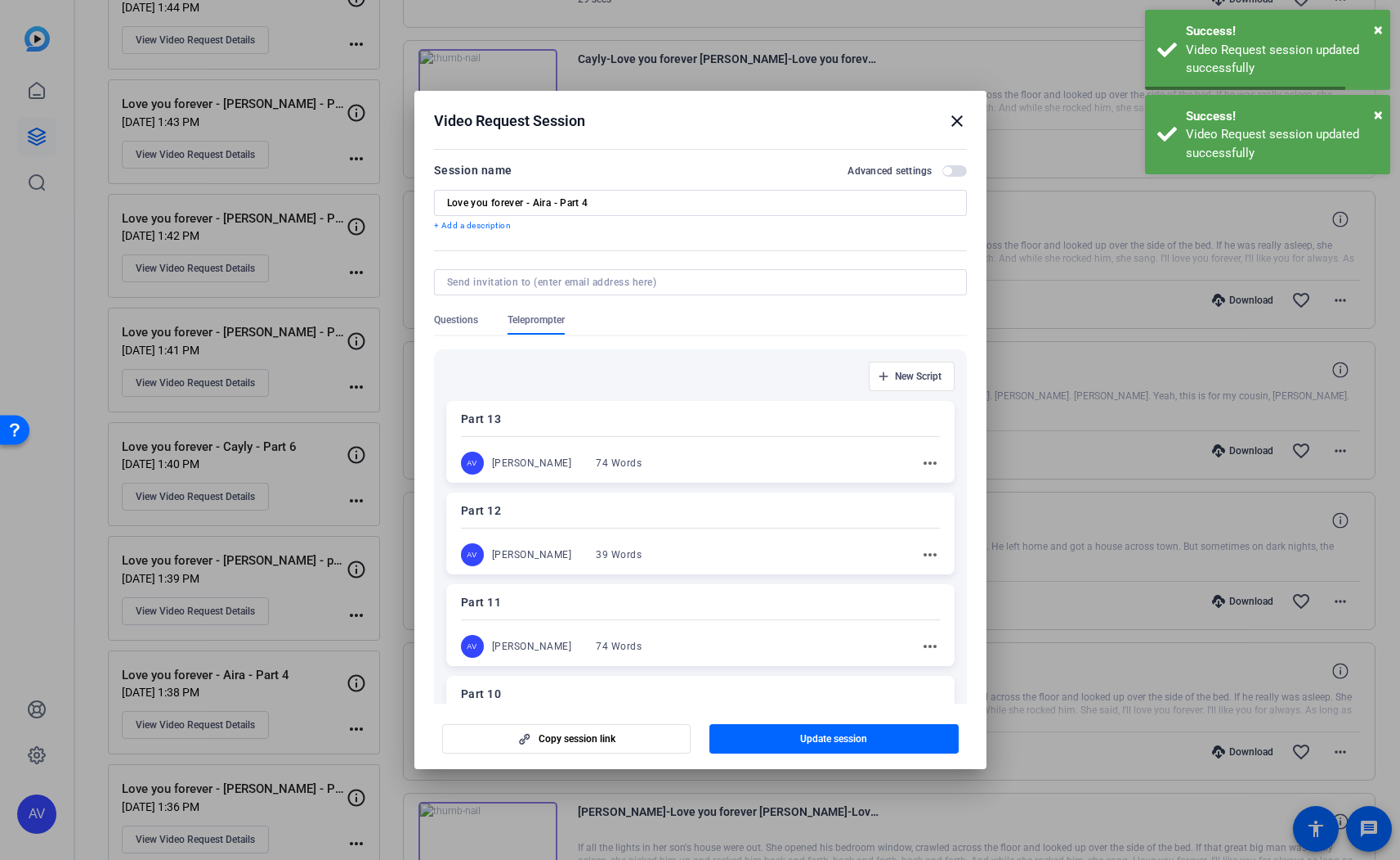
click at [956, 115] on mat-icon "close" at bounding box center [957, 121] width 20 height 20
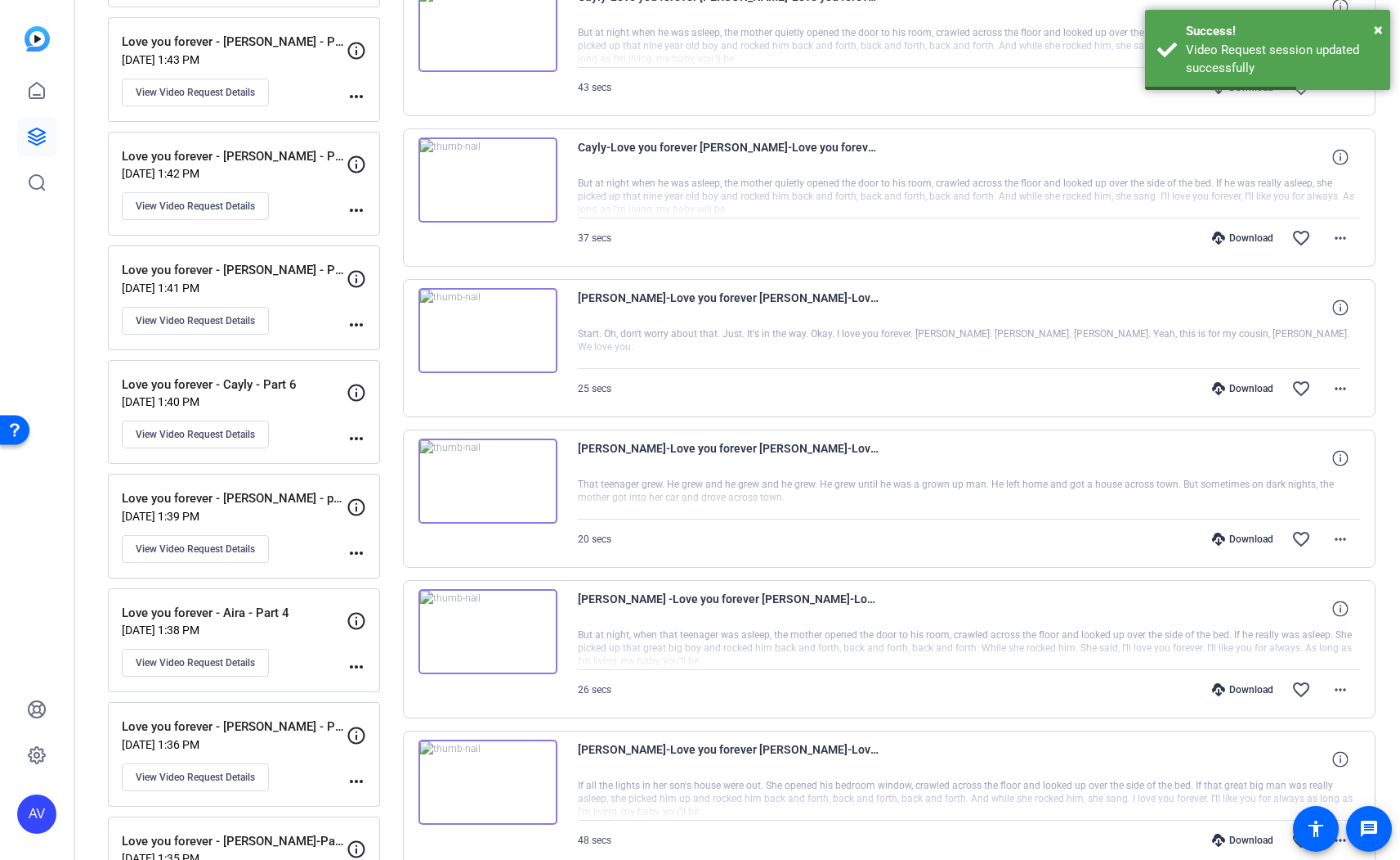
scroll to position [874, 0]
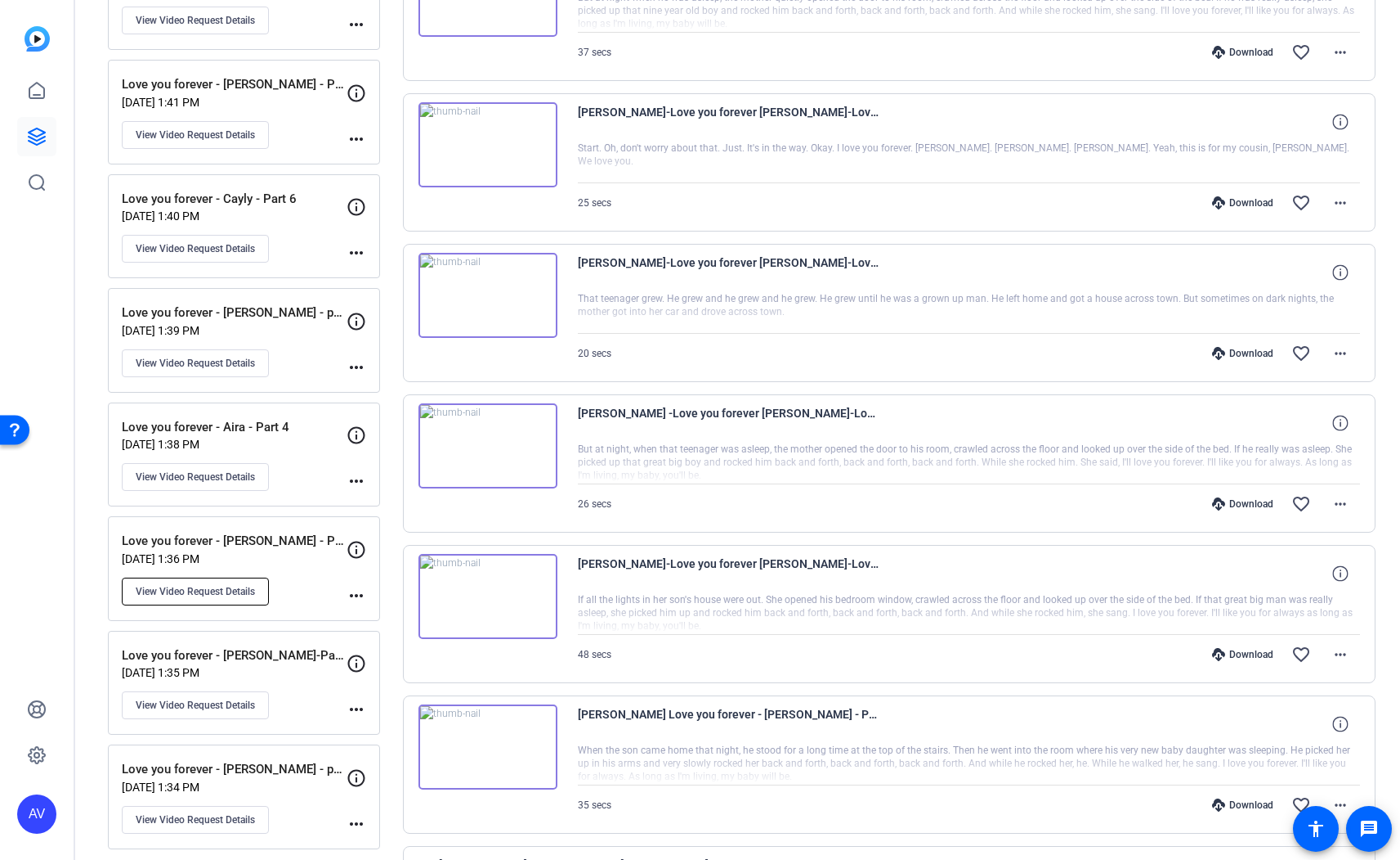
click at [228, 591] on span "View Video Request Details" at bounding box center [195, 591] width 119 height 13
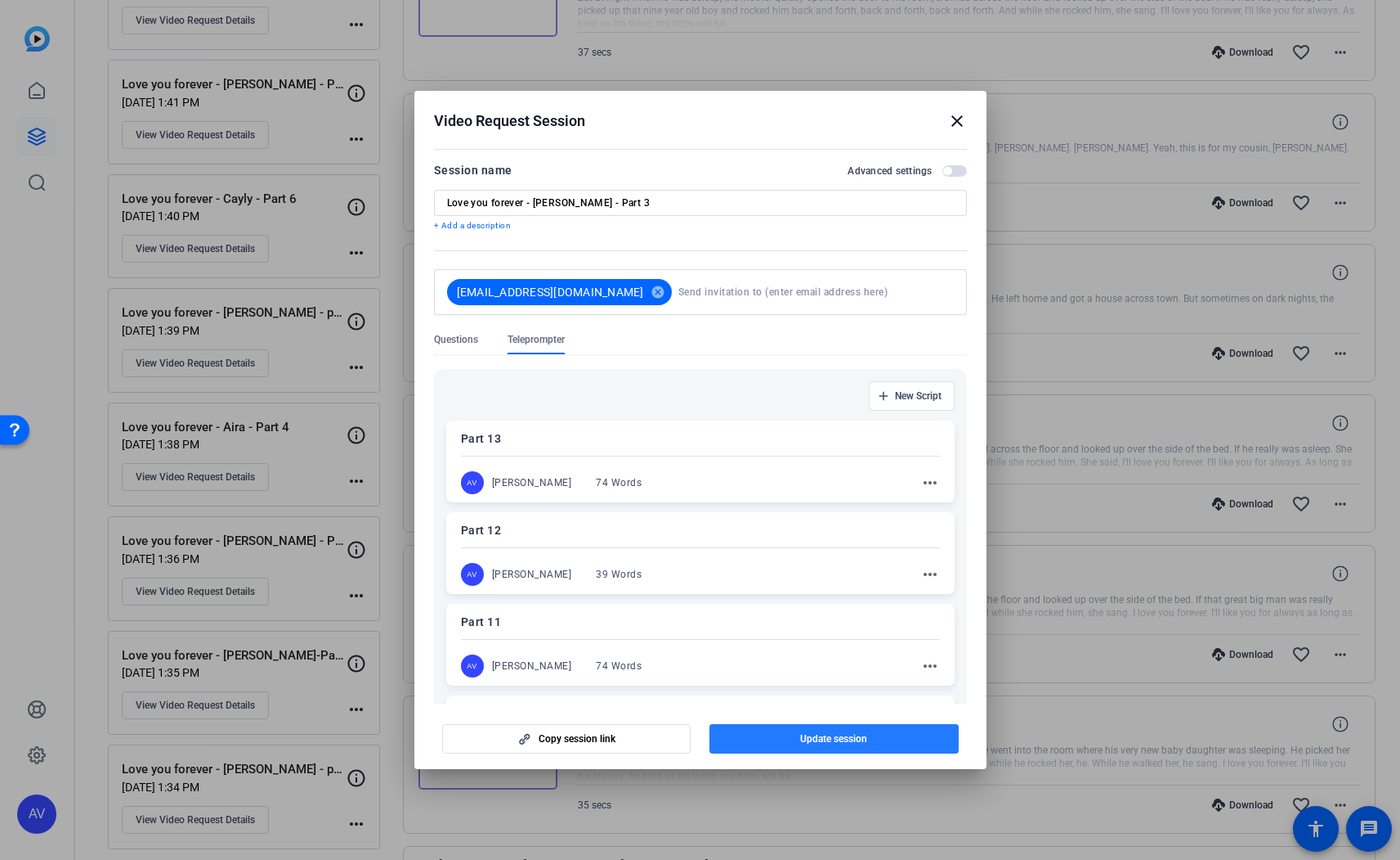
click at [825, 743] on span "Update session" at bounding box center [833, 738] width 67 height 13
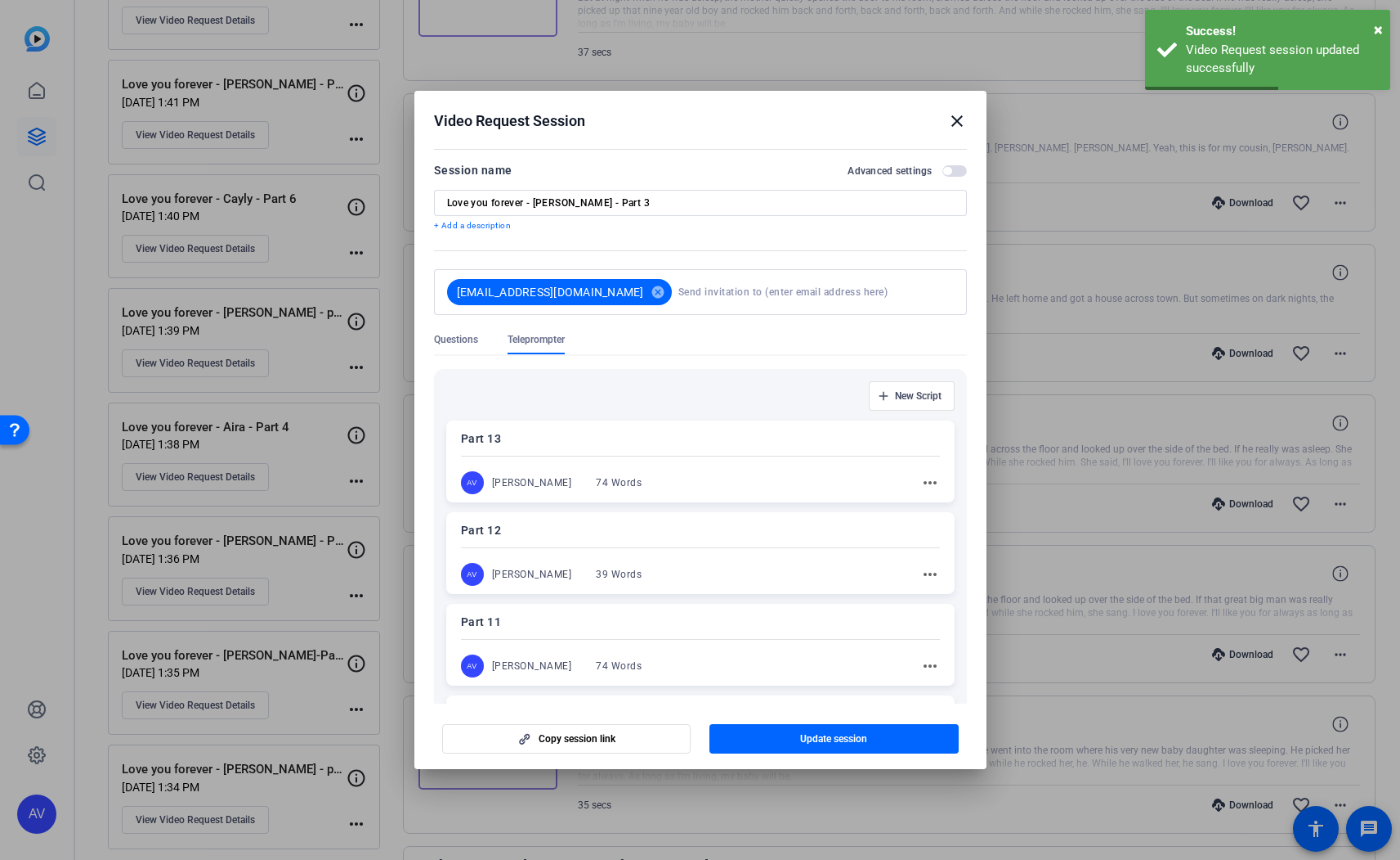
click at [964, 121] on mat-icon "close" at bounding box center [957, 121] width 20 height 20
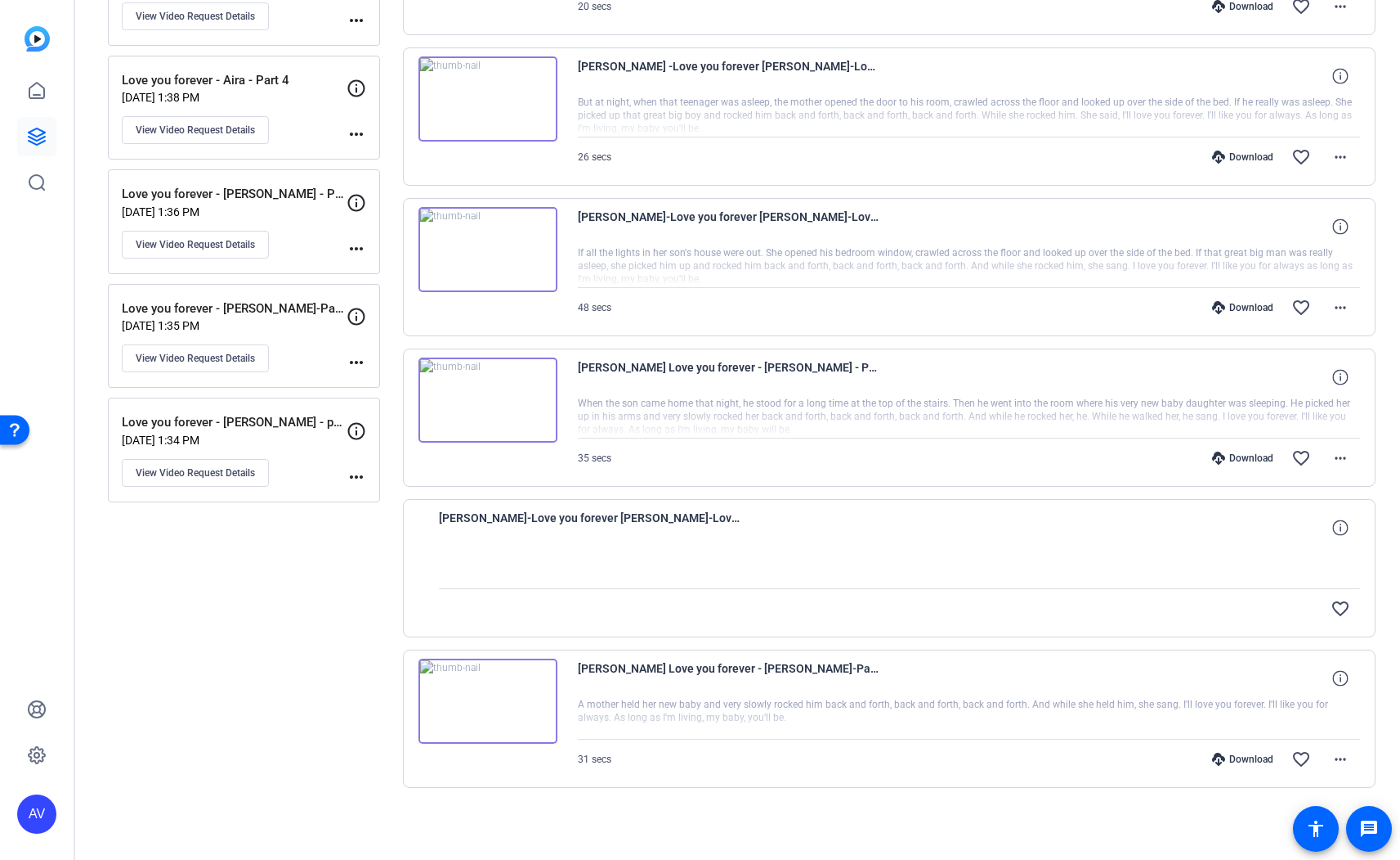
scroll to position [1221, 0]
click at [32, 91] on icon at bounding box center [37, 91] width 20 height 20
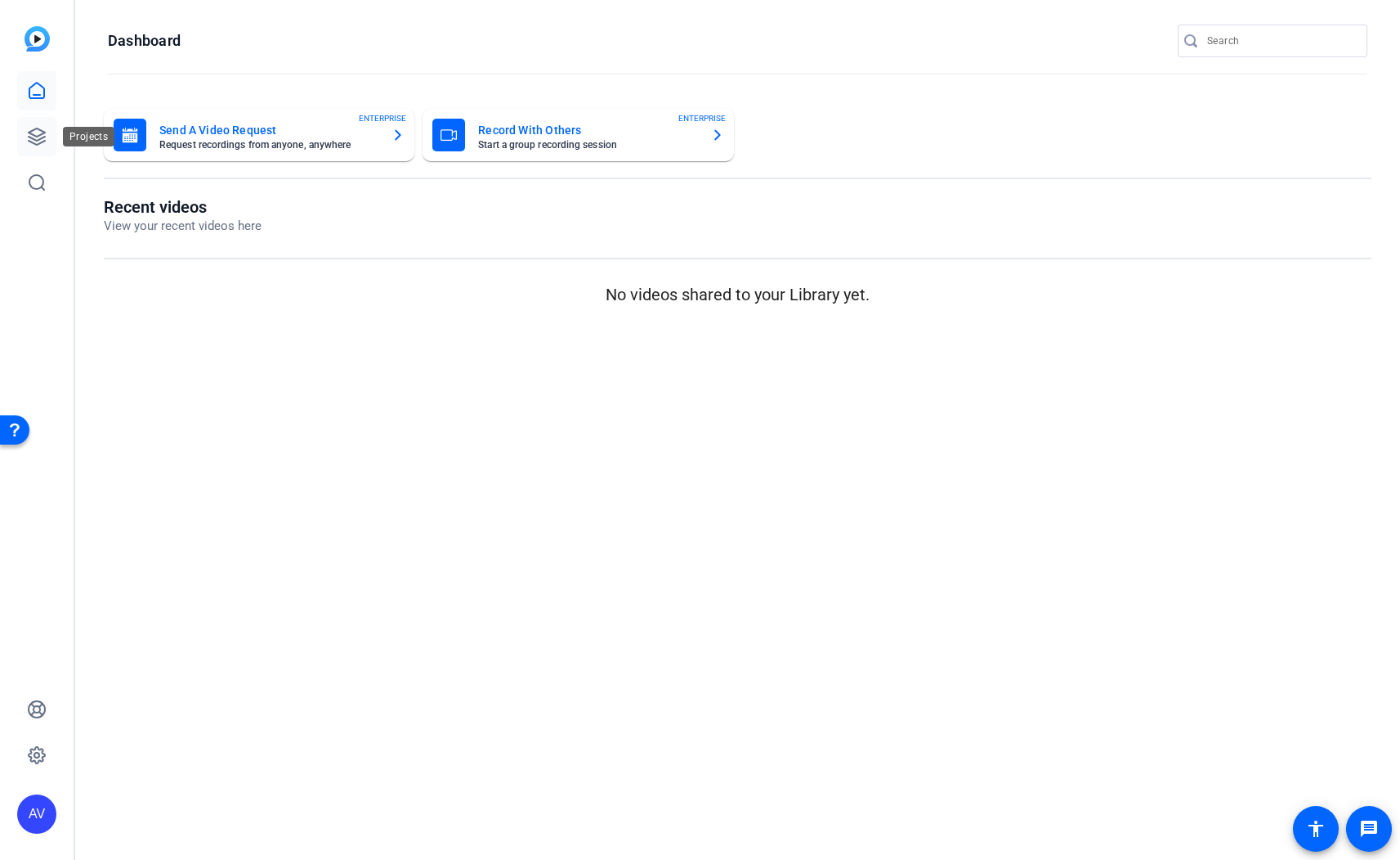
click at [37, 125] on link at bounding box center [37, 136] width 39 height 39
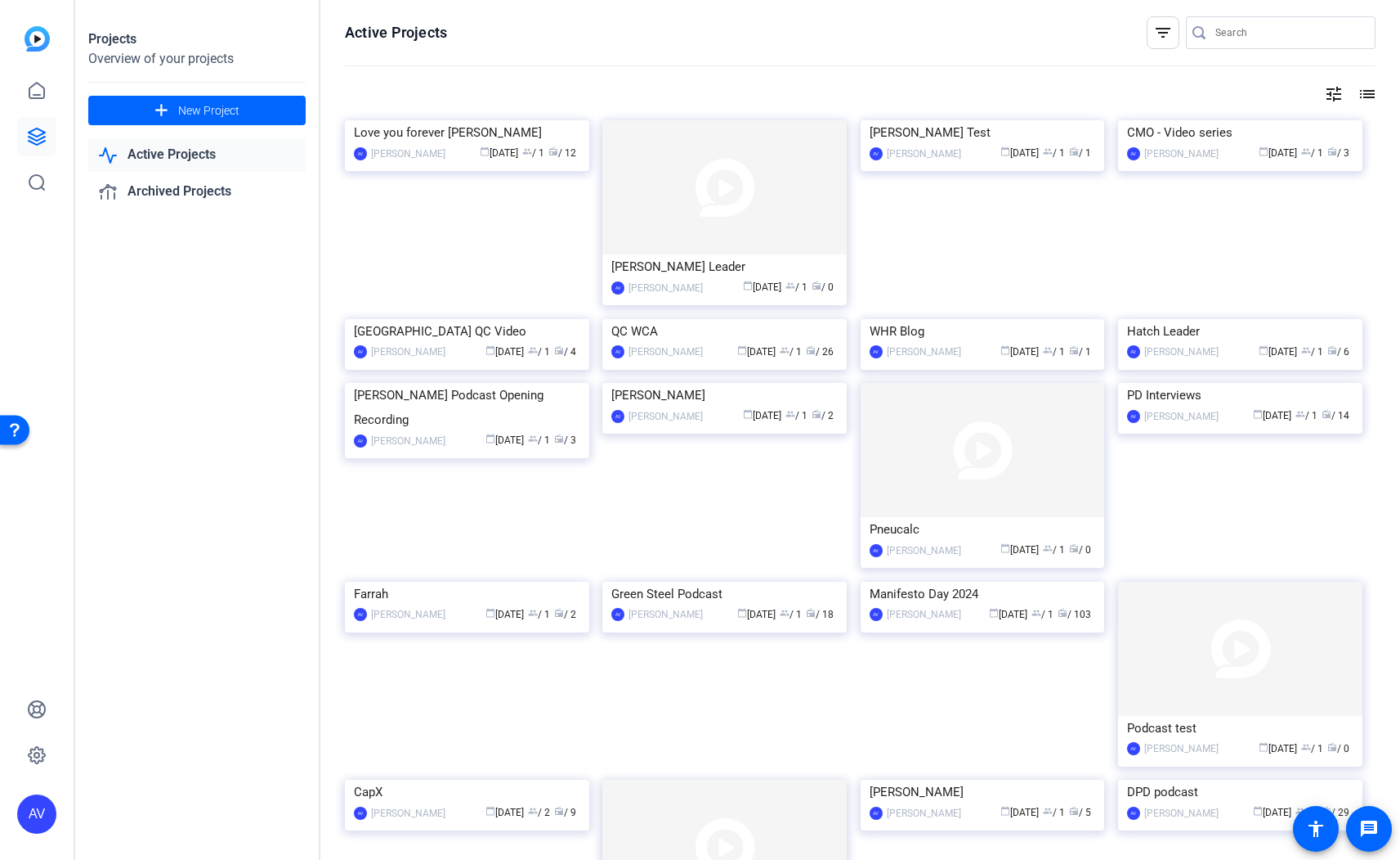
click at [1225, 383] on img at bounding box center [1240, 383] width 244 height 0
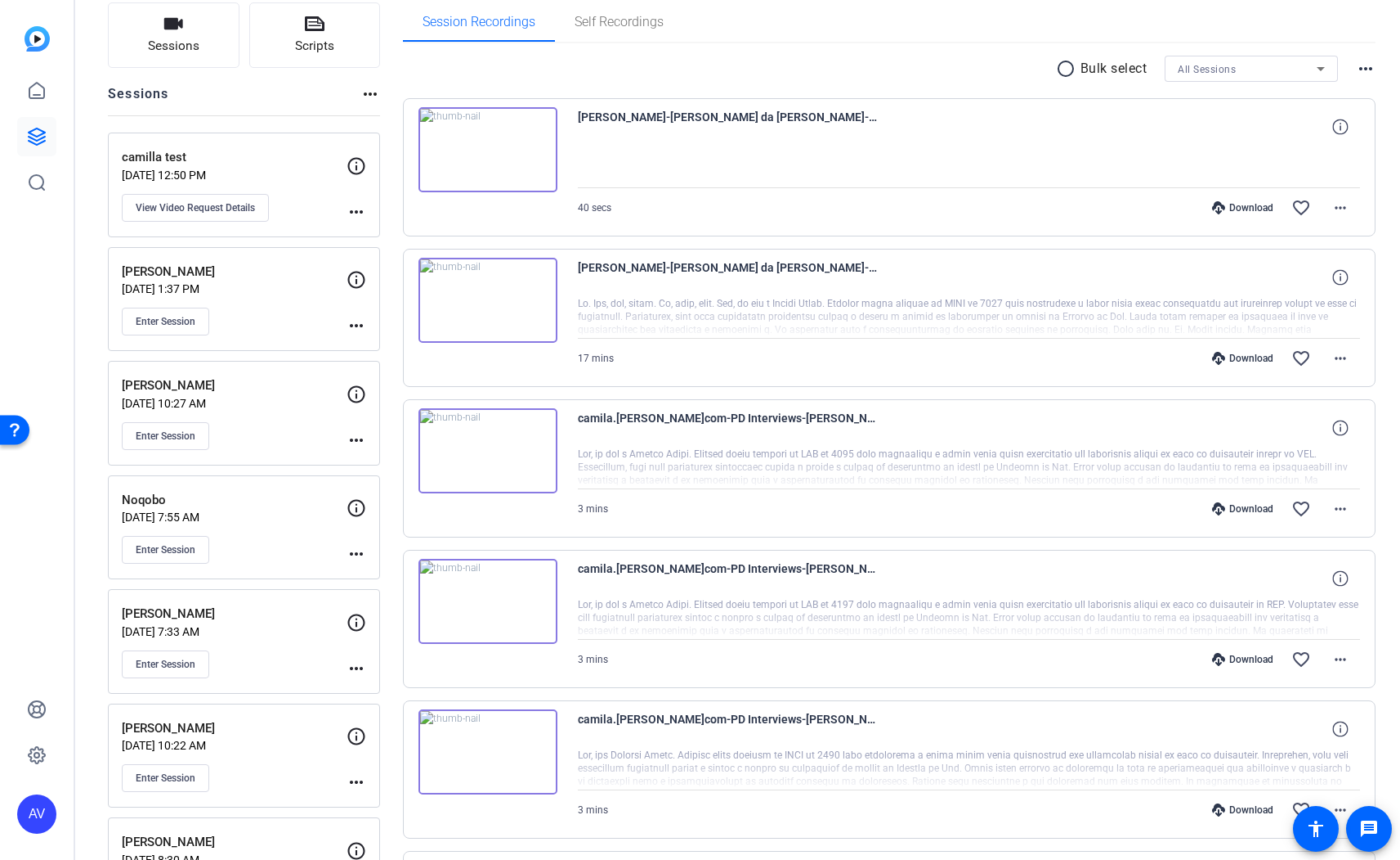
scroll to position [241, 0]
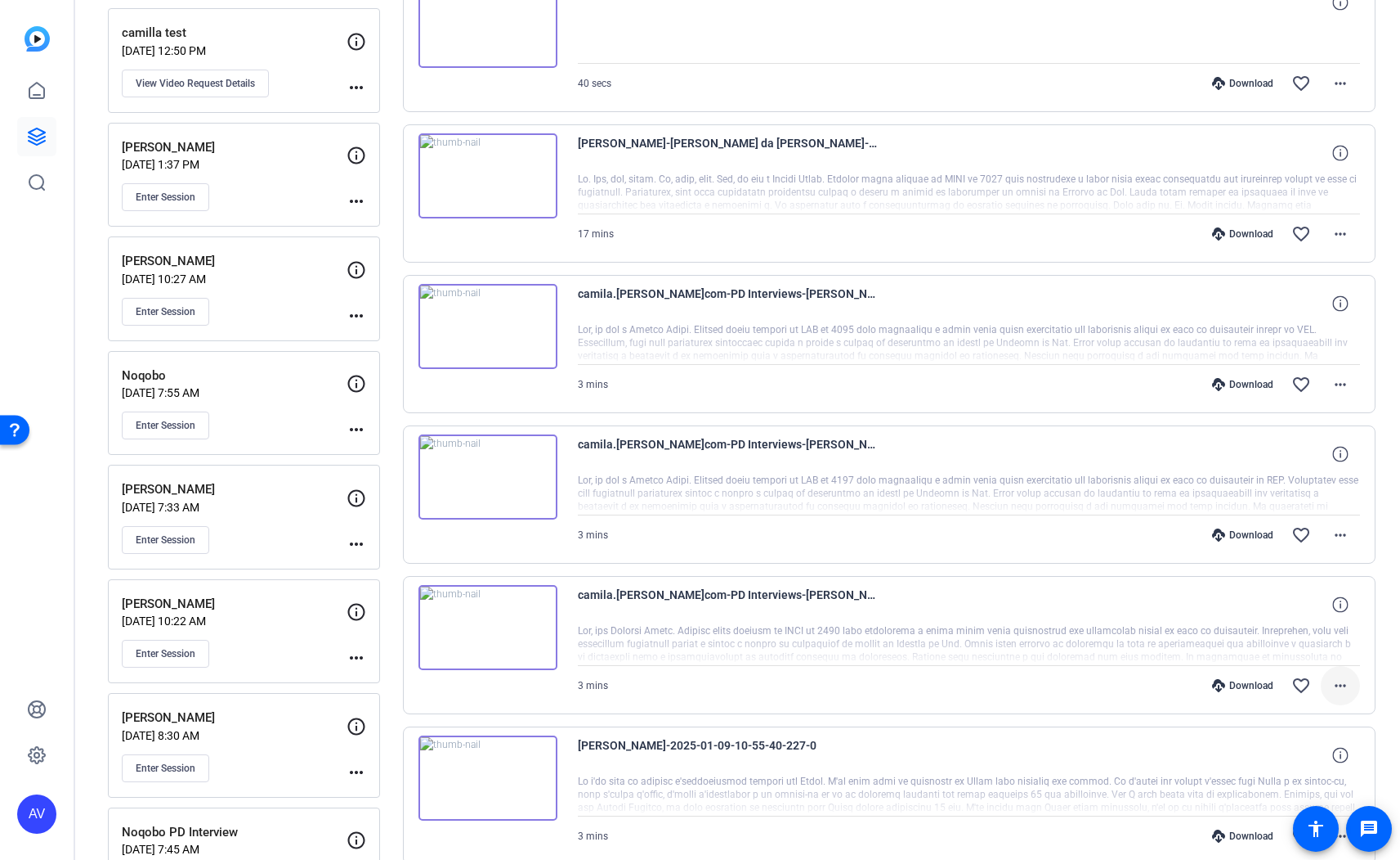
click at [1335, 690] on mat-icon "more_horiz" at bounding box center [1341, 686] width 20 height 20
click at [1288, 531] on span "Download MP4" at bounding box center [1289, 529] width 99 height 20
click at [1338, 542] on mat-icon "more_horiz" at bounding box center [1341, 535] width 20 height 20
click at [1281, 604] on span "Download MP4" at bounding box center [1289, 610] width 99 height 20
click at [1331, 386] on mat-icon "more_horiz" at bounding box center [1341, 385] width 20 height 20
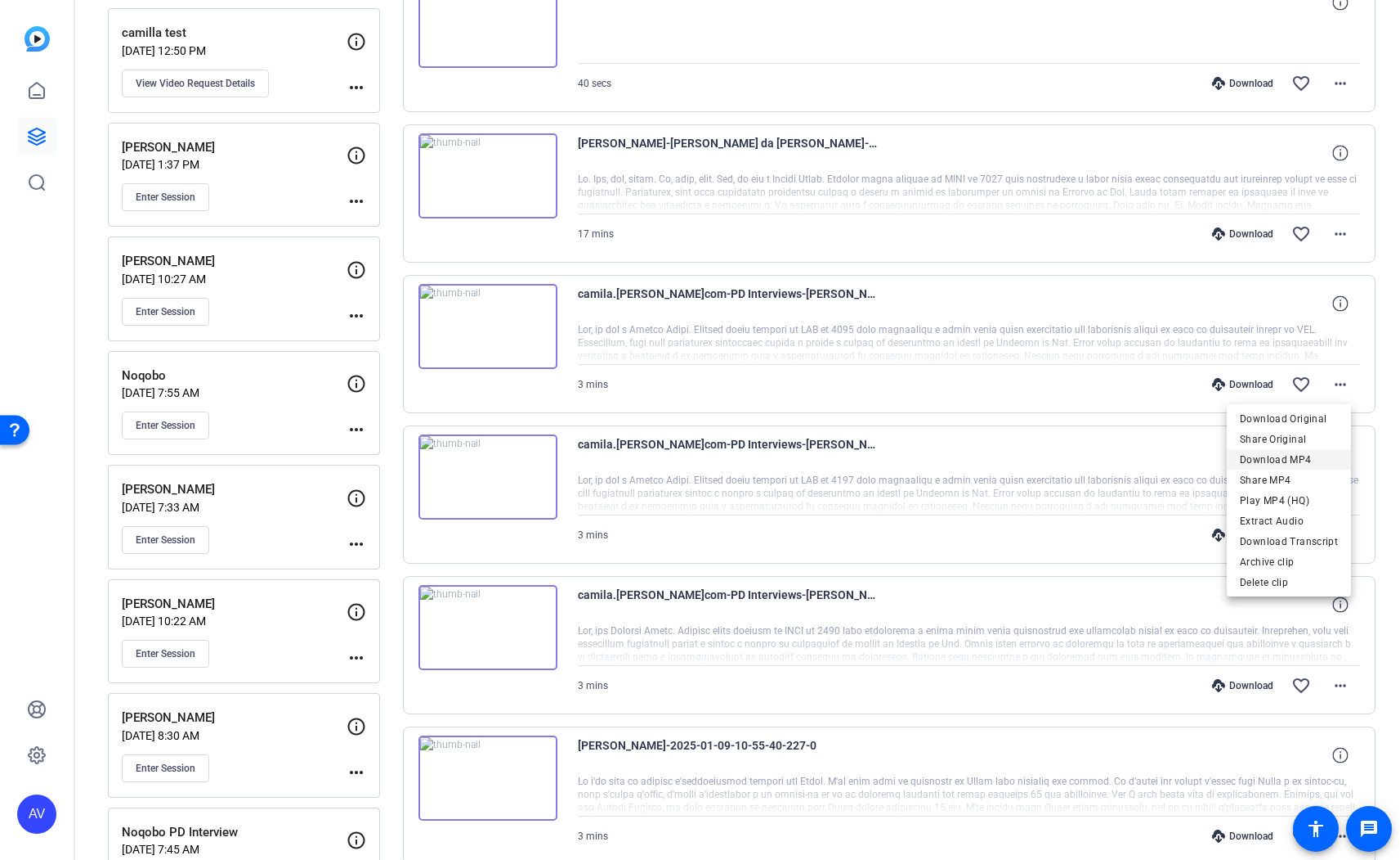
click at [1285, 461] on span "Download MP4" at bounding box center [1289, 460] width 99 height 20
click at [1331, 230] on mat-icon "more_horiz" at bounding box center [1341, 234] width 20 height 20
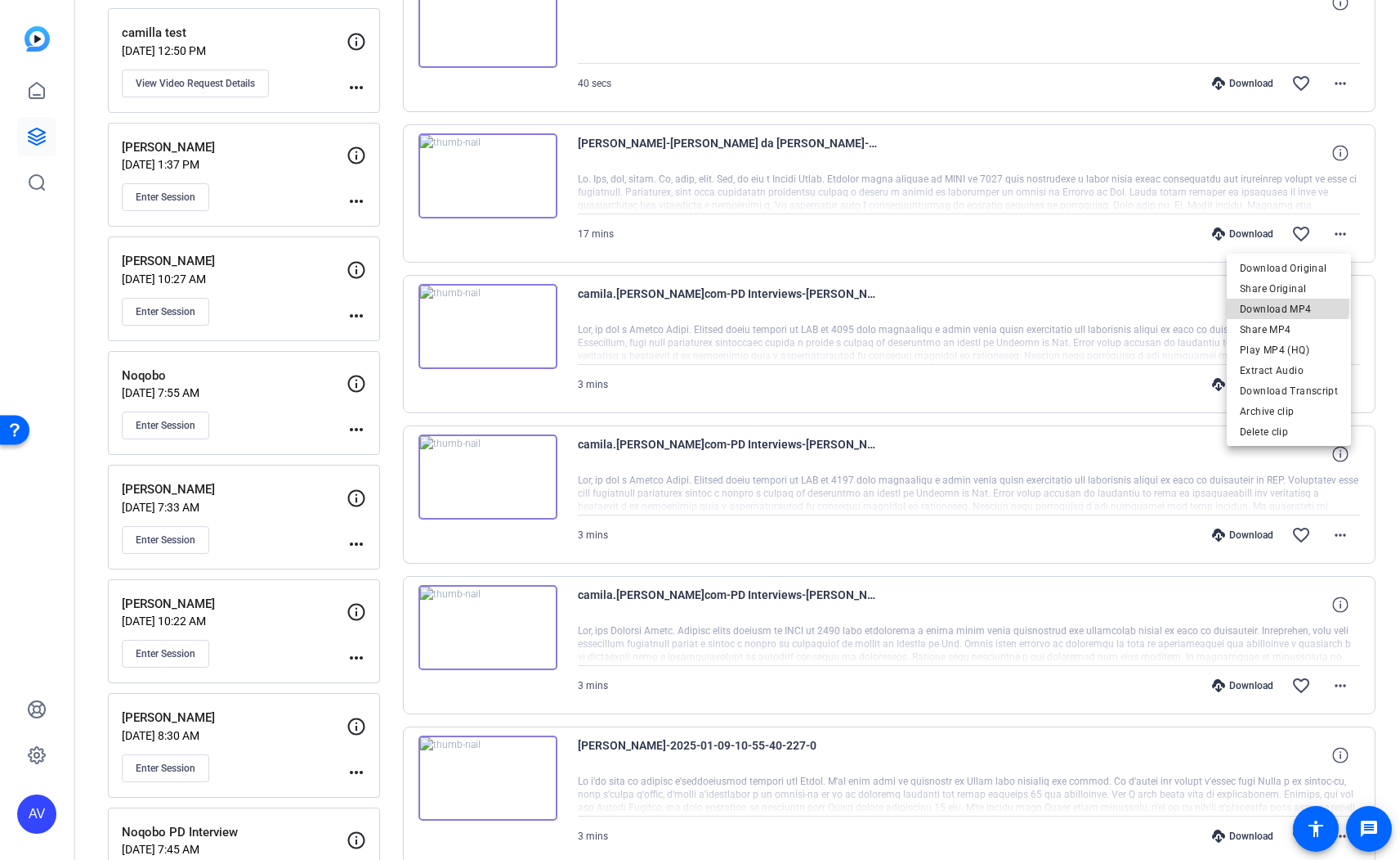
click at [1269, 306] on span "Download MP4" at bounding box center [1289, 309] width 99 height 20
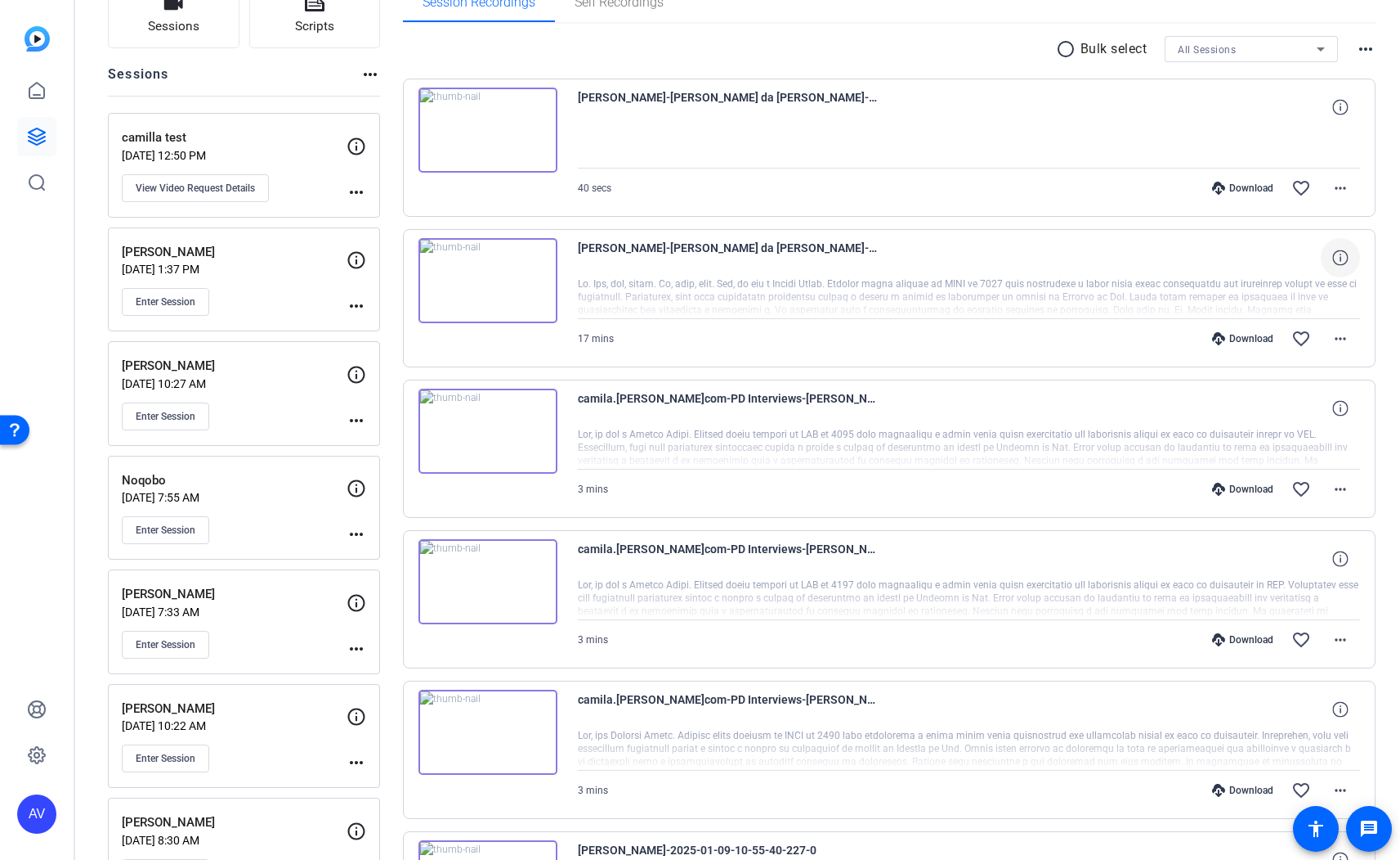
scroll to position [110, 0]
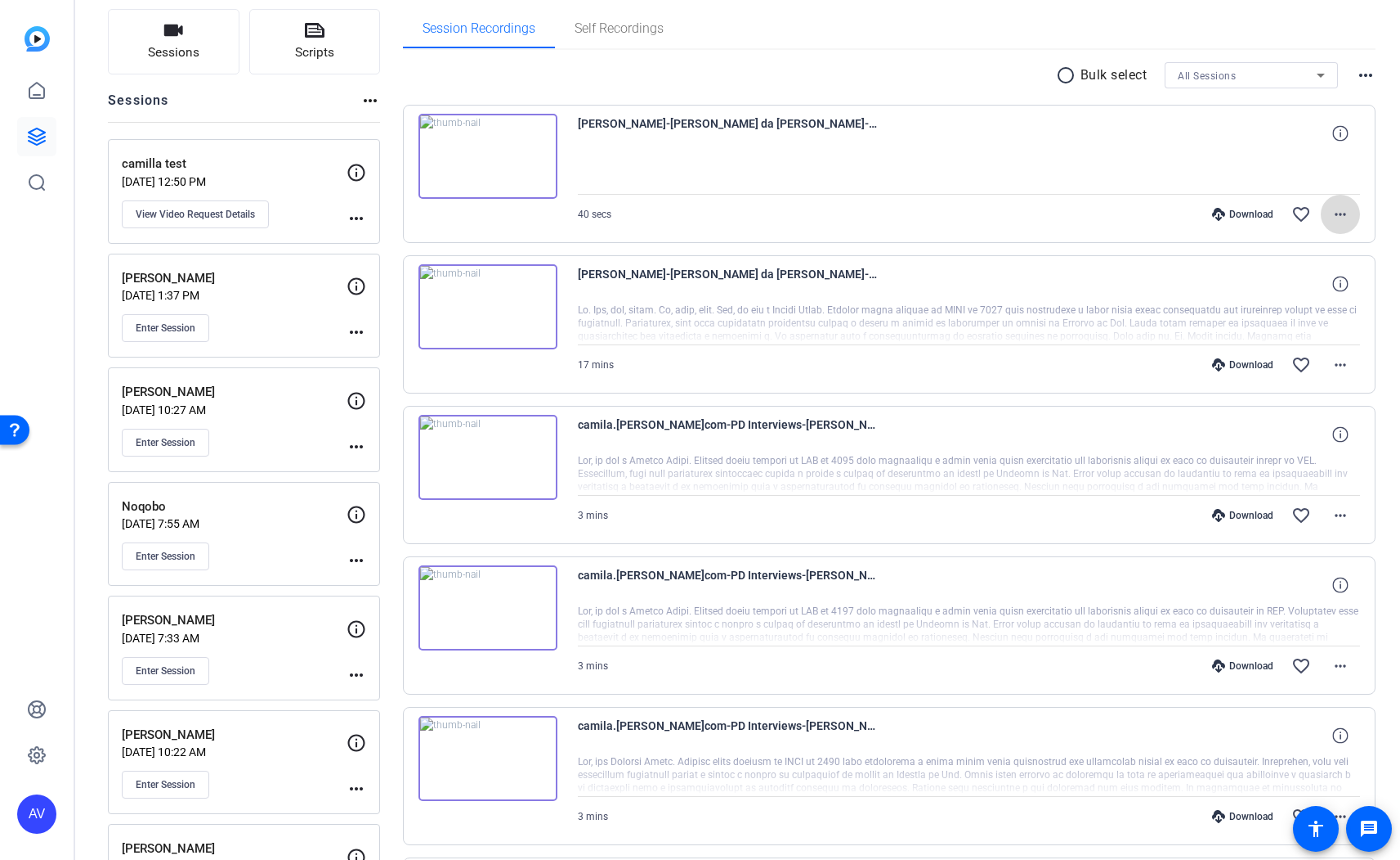
click at [1331, 208] on mat-icon "more_horiz" at bounding box center [1341, 214] width 20 height 20
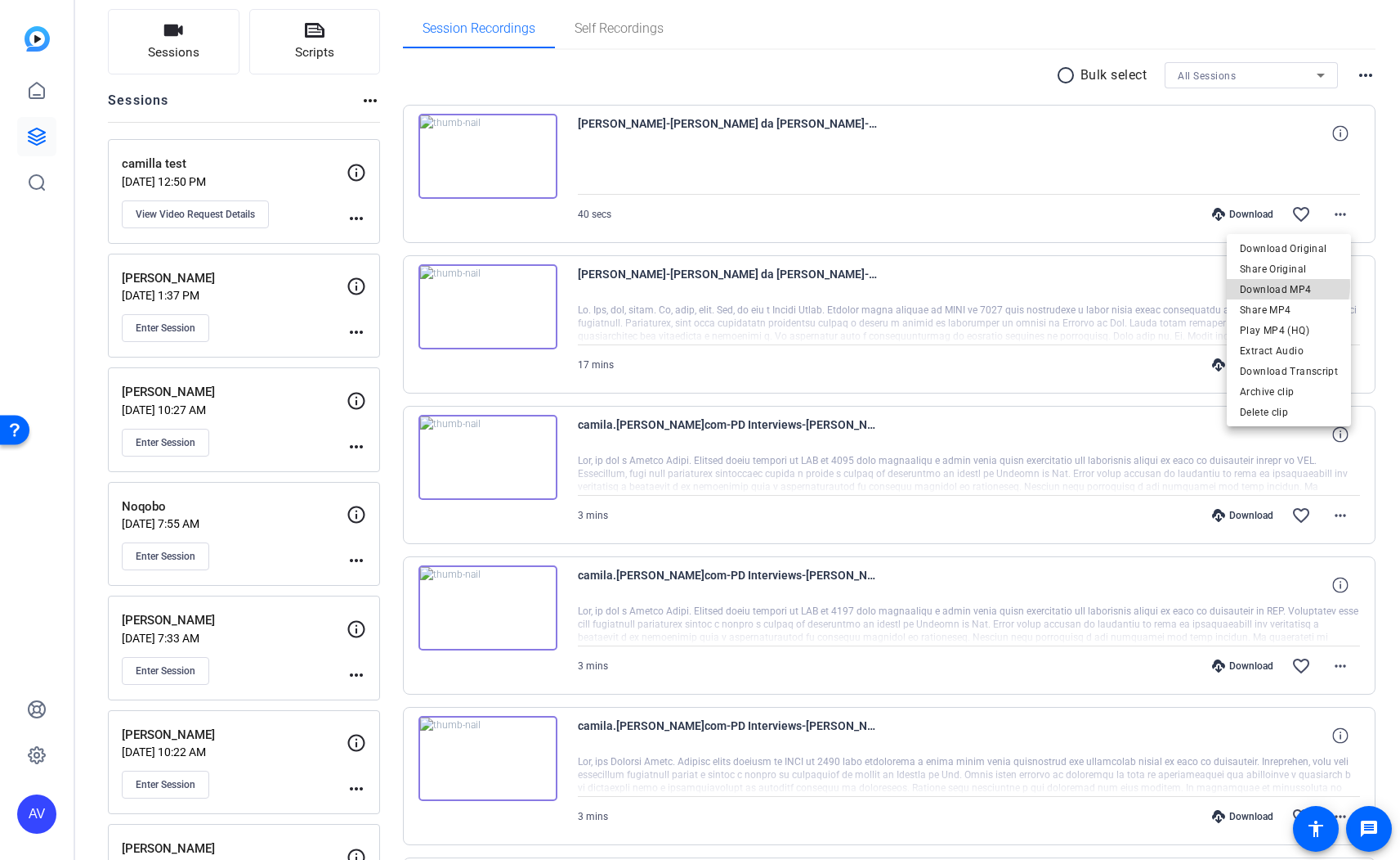
click at [1285, 285] on span "Download MP4" at bounding box center [1289, 290] width 99 height 20
